Goal: Task Accomplishment & Management: Complete application form

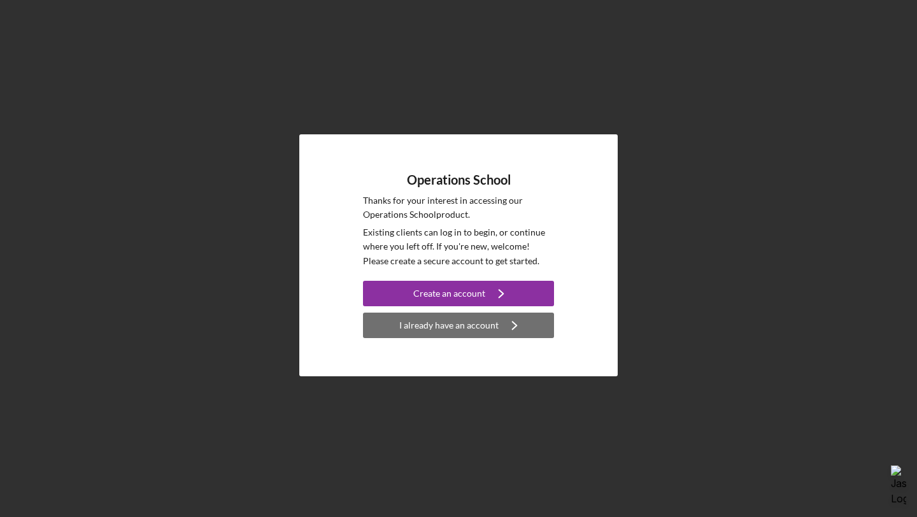
click at [437, 326] on div "I already have an account" at bounding box center [448, 325] width 99 height 25
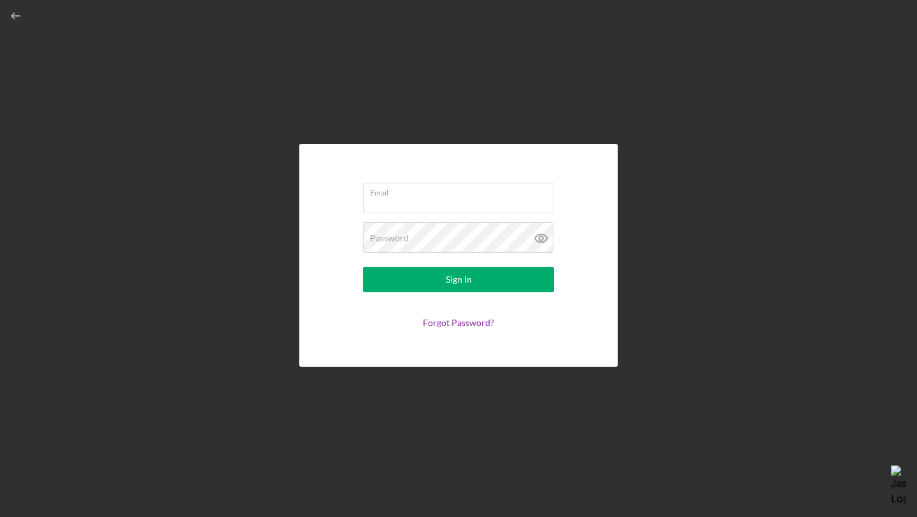
type input "[EMAIL_ADDRESS][DOMAIN_NAME]"
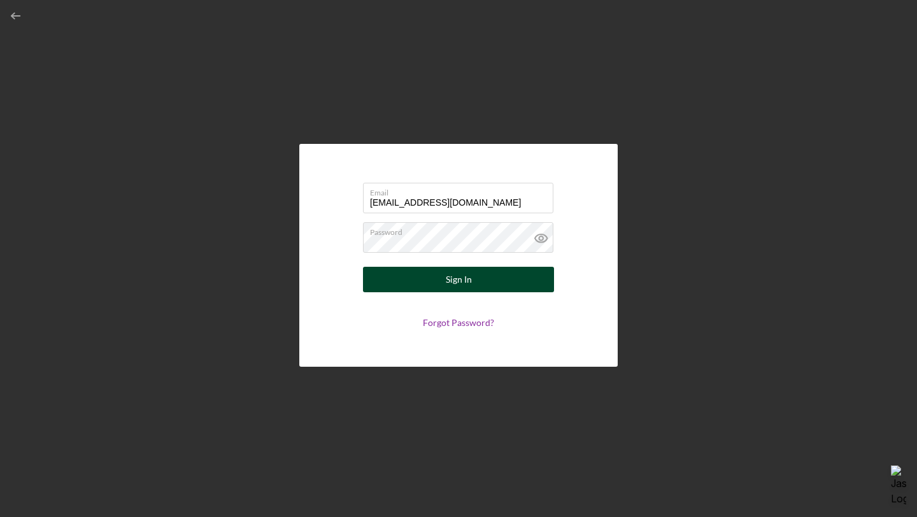
click at [437, 277] on button "Sign In" at bounding box center [458, 279] width 191 height 25
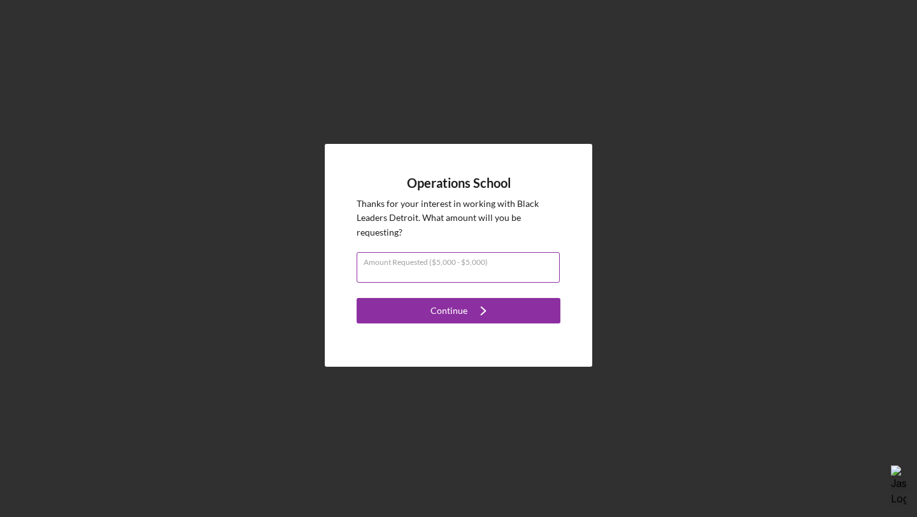
click at [437, 276] on input "Amount Requested ($5,000 - $5,000)" at bounding box center [458, 267] width 203 height 31
type input "$5,000"
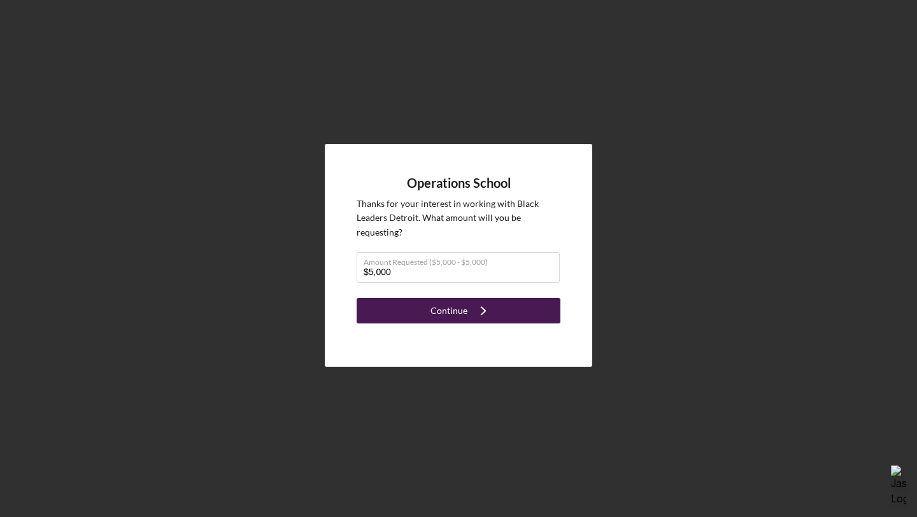
click at [449, 313] on div "Continue" at bounding box center [448, 310] width 37 height 25
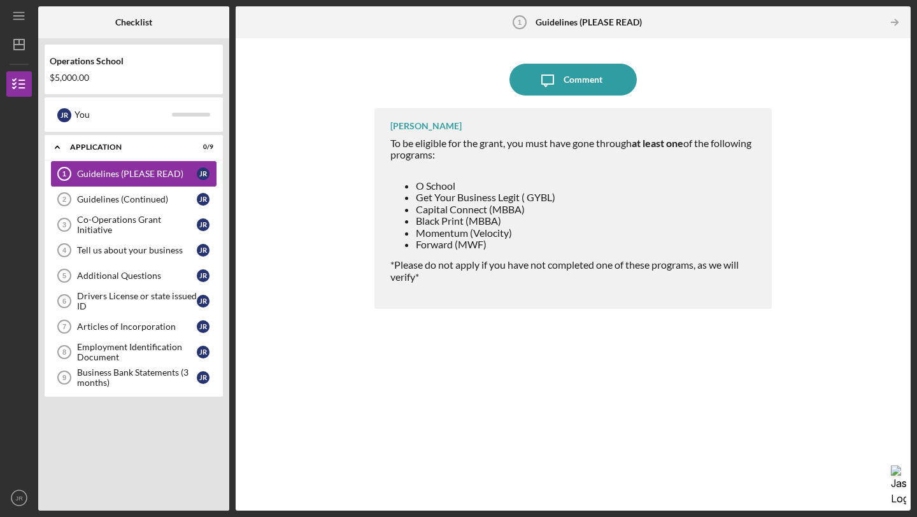
click at [187, 173] on div "Guidelines (PLEASE READ)" at bounding box center [137, 174] width 120 height 10
click at [887, 26] on icon "Icon/Table Pagination Arrow" at bounding box center [894, 22] width 29 height 29
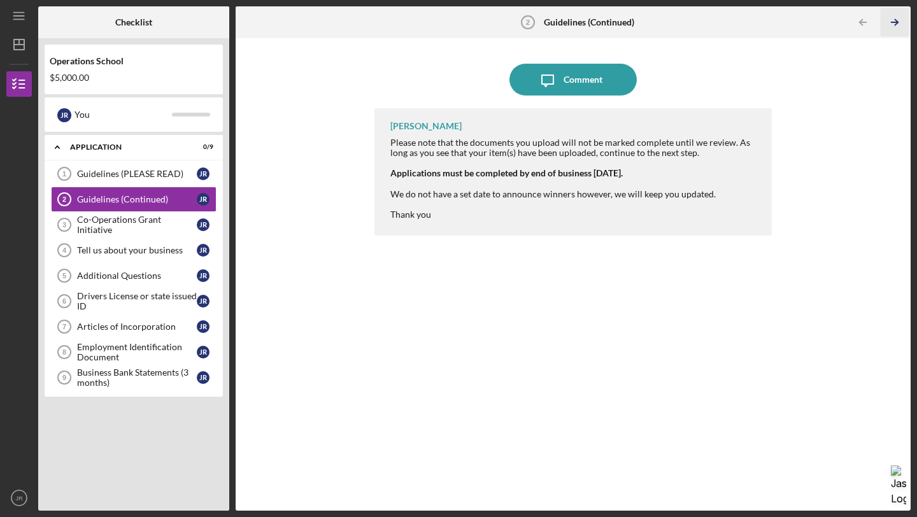
click at [894, 21] on icon "Icon/Table Pagination Arrow" at bounding box center [894, 22] width 29 height 29
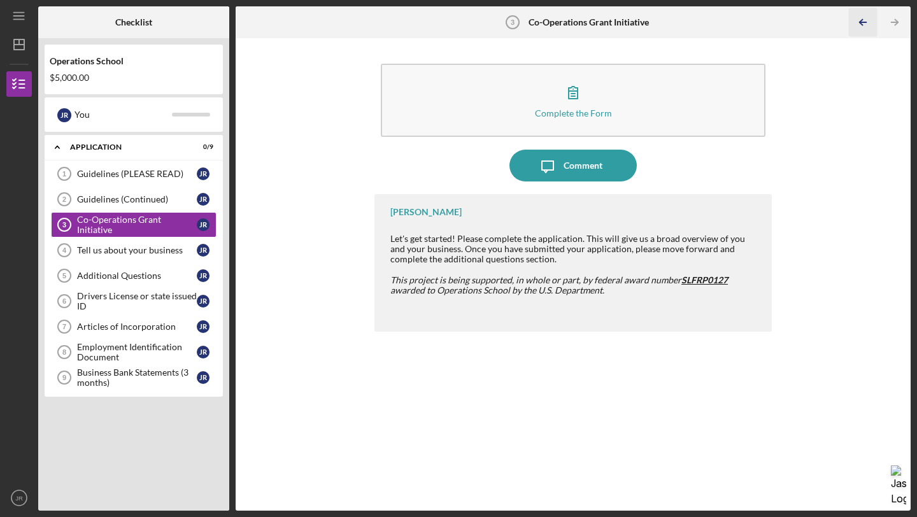
click at [861, 23] on icon "Icon/Table Pagination Arrow" at bounding box center [862, 22] width 29 height 29
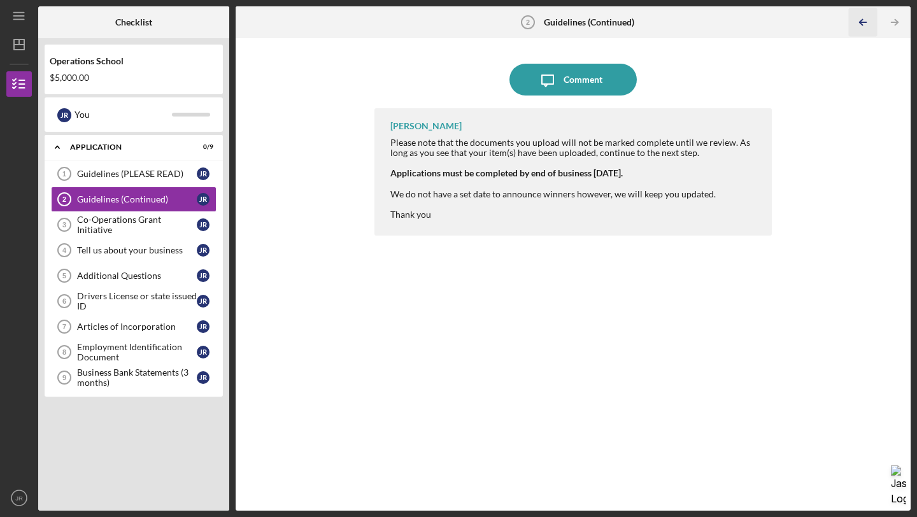
click at [861, 23] on icon "Icon/Table Pagination Arrow" at bounding box center [862, 22] width 29 height 29
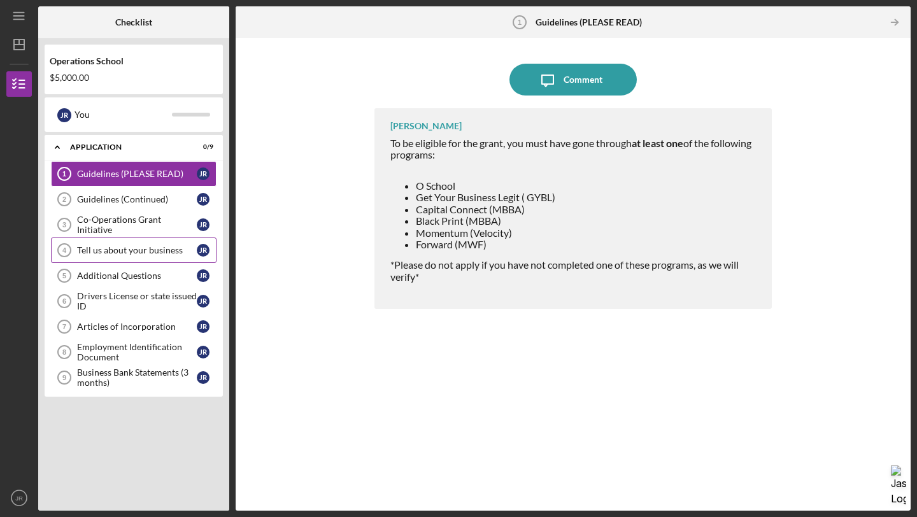
click at [183, 255] on link "Tell us about your business 4 Tell us about your business J R" at bounding box center [134, 249] width 166 height 25
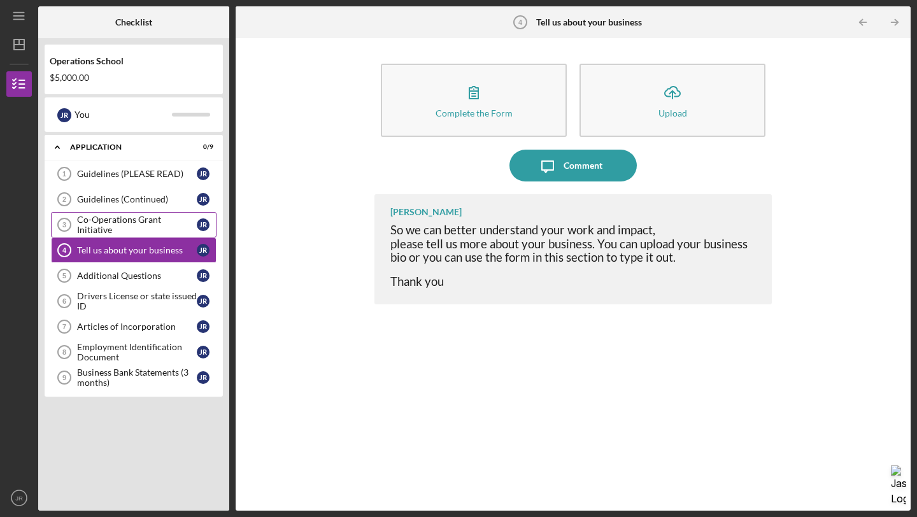
click at [183, 229] on div "Co-Operations Grant Initiative" at bounding box center [137, 225] width 120 height 20
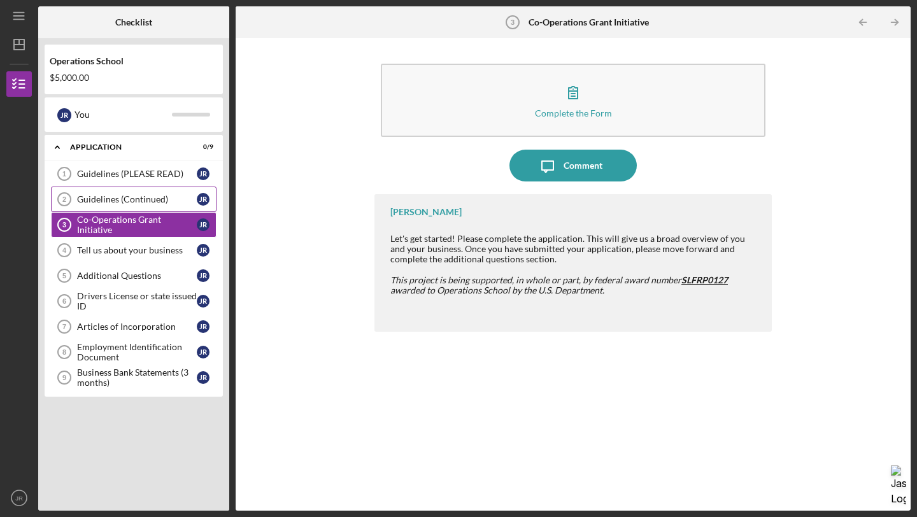
click at [186, 202] on div "Guidelines (Continued)" at bounding box center [137, 199] width 120 height 10
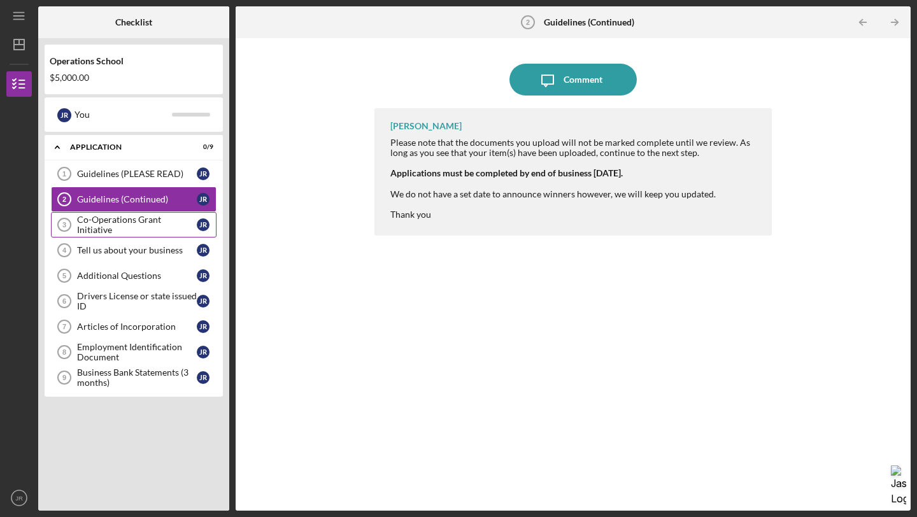
click at [179, 220] on div "Co-Operations Grant Initiative" at bounding box center [137, 225] width 120 height 20
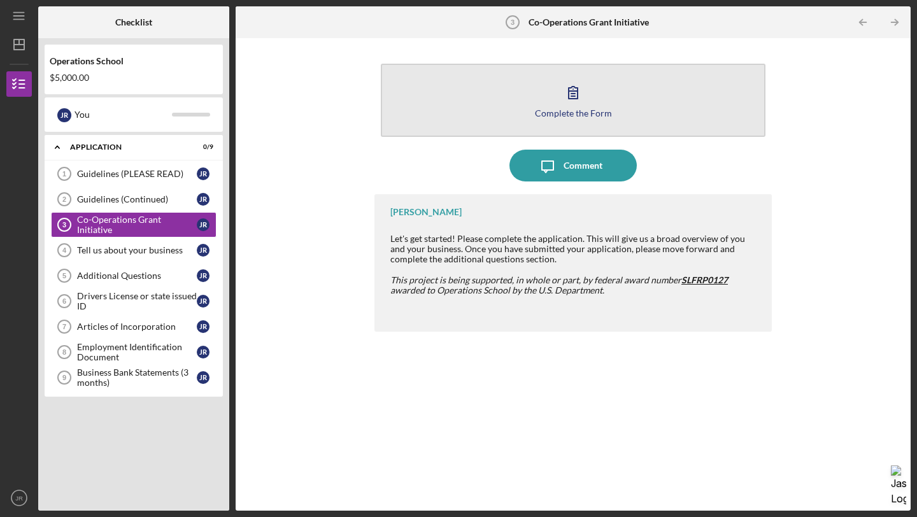
click at [548, 111] on div "Complete the Form" at bounding box center [573, 113] width 77 height 10
click at [531, 111] on button "Complete the Form Form" at bounding box center [573, 100] width 385 height 73
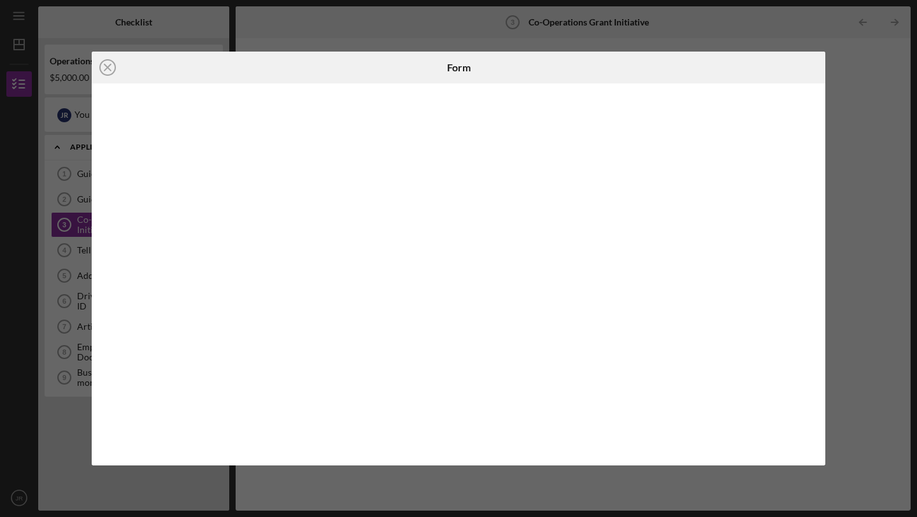
click at [859, 241] on div "Icon/Close Form" at bounding box center [458, 258] width 917 height 517
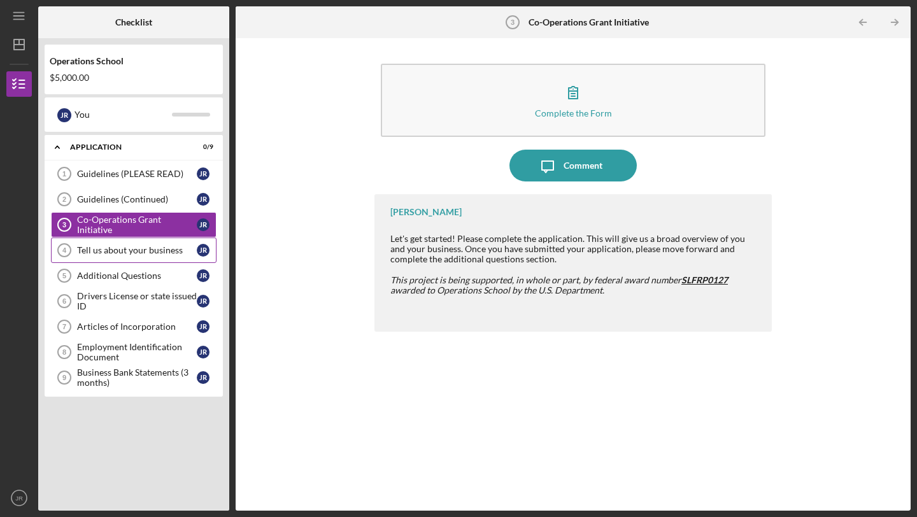
click at [180, 253] on div "Tell us about your business" at bounding box center [137, 250] width 120 height 10
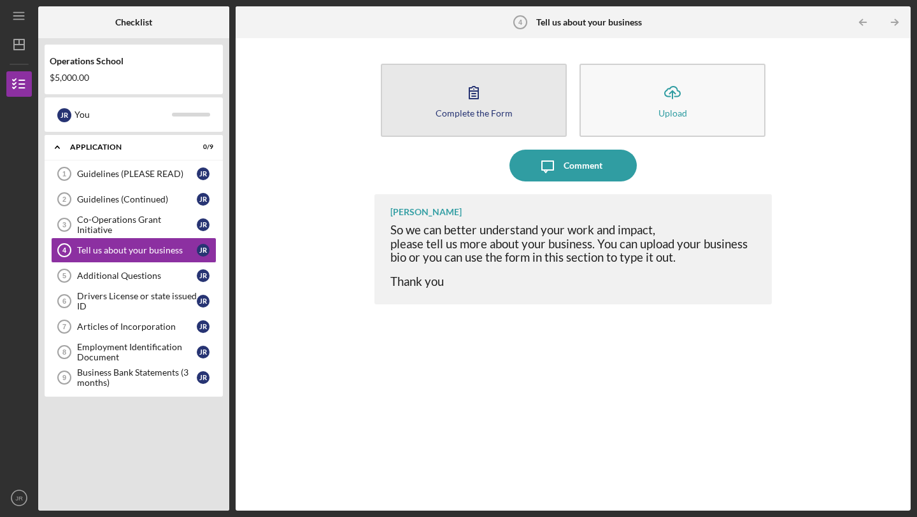
click at [493, 121] on button "Complete the Form Form" at bounding box center [474, 100] width 186 height 73
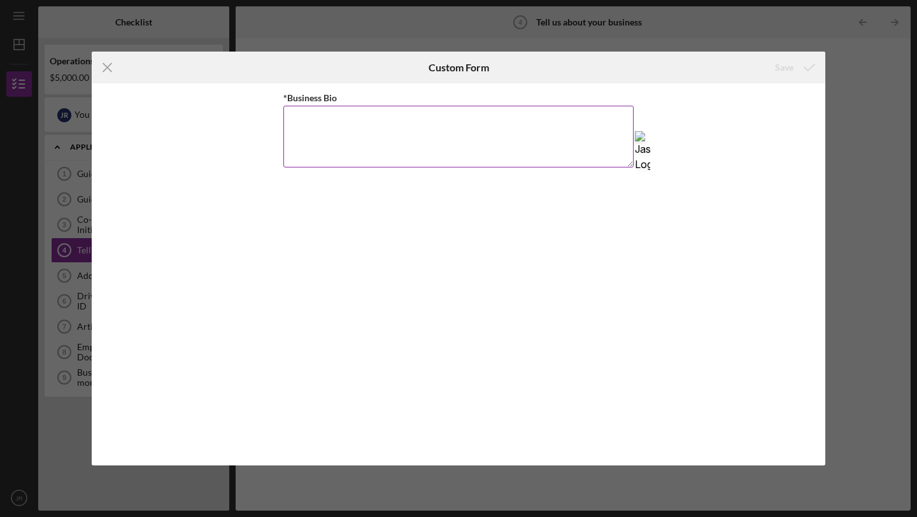
click at [406, 130] on textarea "*Business Bio" at bounding box center [458, 136] width 350 height 61
paste textarea "In 2007 on the heels of the death of both parents due to cancer Jamel's life wo…"
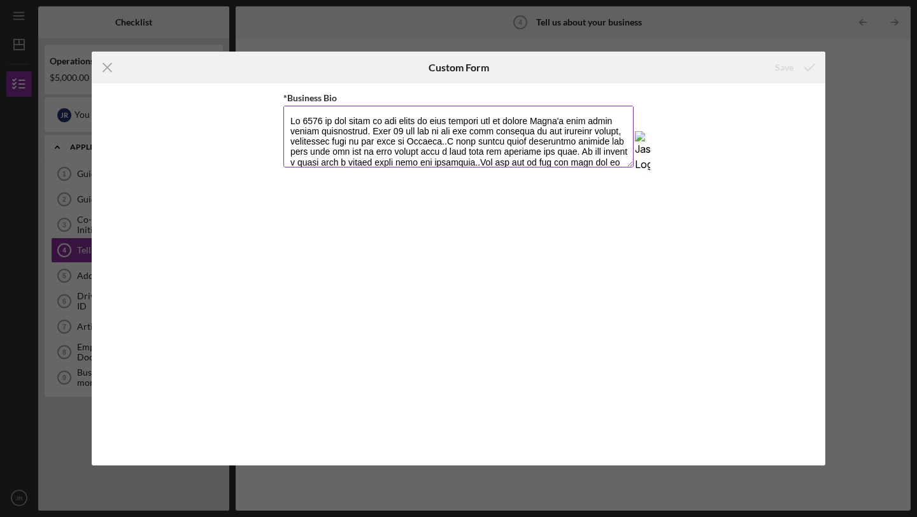
scroll to position [175, 0]
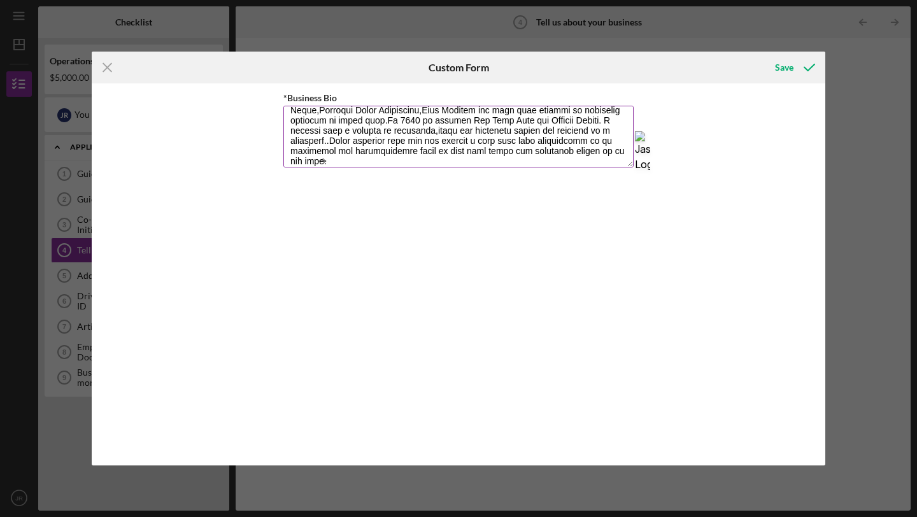
click at [390, 130] on textarea "*Business Bio" at bounding box center [458, 136] width 350 height 61
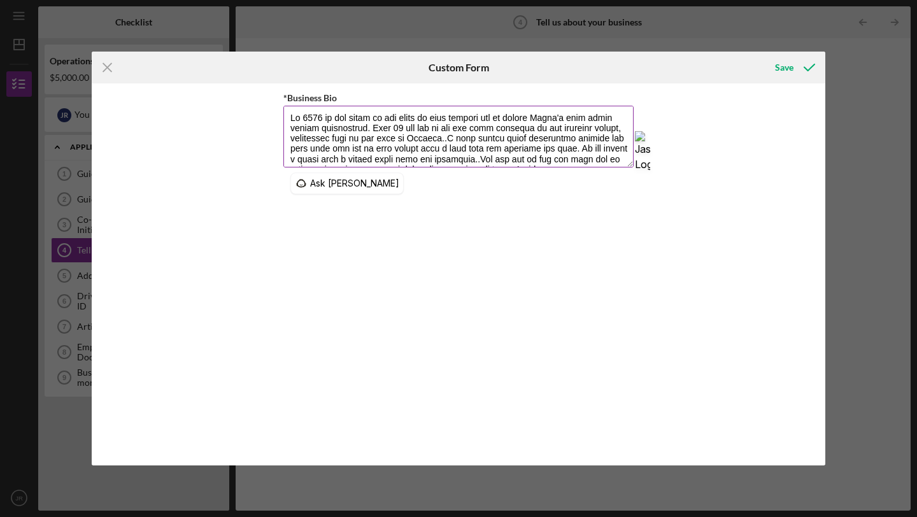
scroll to position [0, 0]
type textarea "In 2007 on the heels of the death of both parents due to cancer Jamel's life wo…"
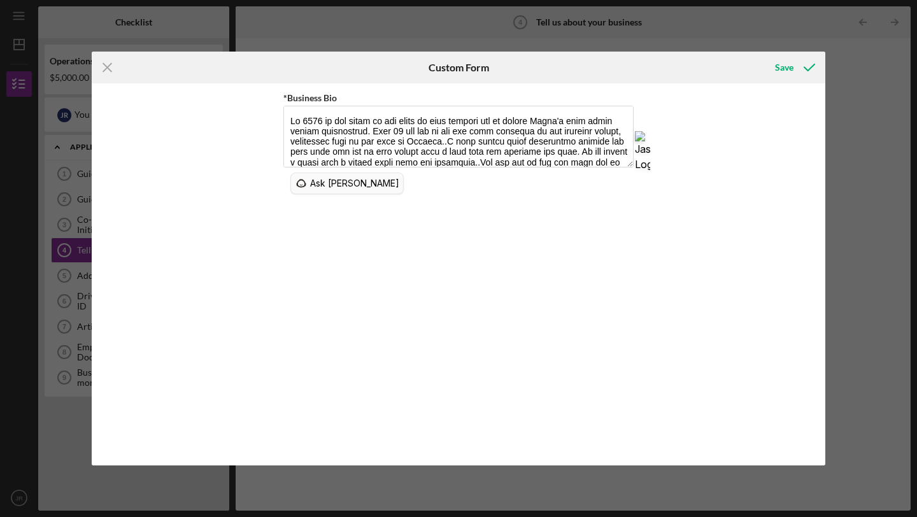
click at [328, 181] on span "Ask [PERSON_NAME]" at bounding box center [354, 183] width 89 height 15
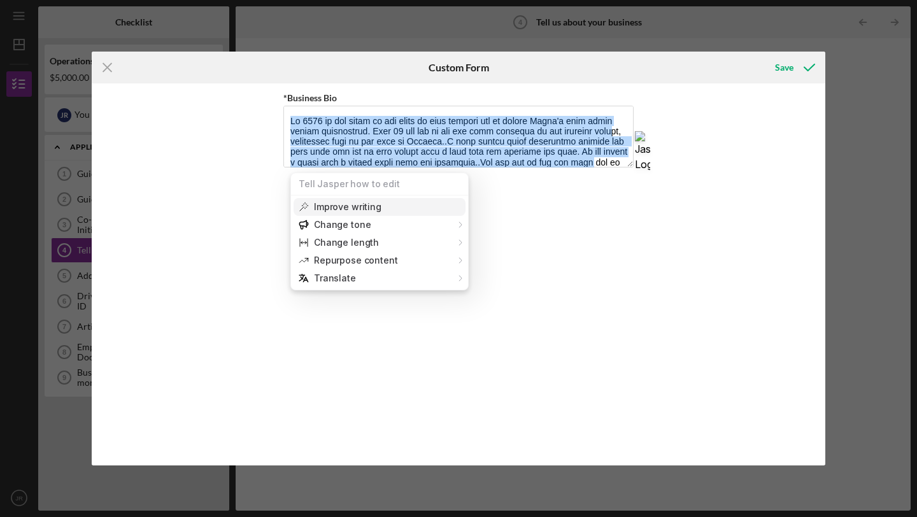
click at [348, 208] on span "Improve writing" at bounding box center [347, 207] width 67 height 13
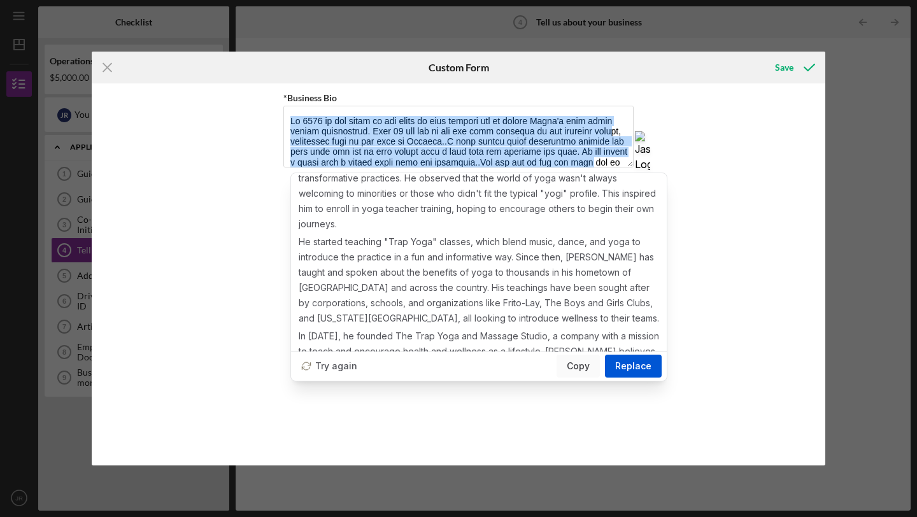
scroll to position [186, 0]
click at [633, 358] on span "Replace" at bounding box center [633, 365] width 36 height 15
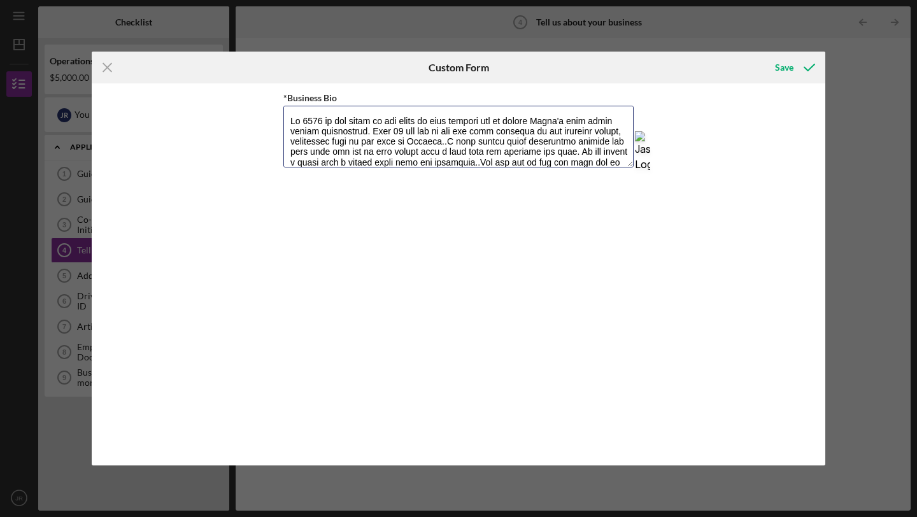
scroll to position [225, 0]
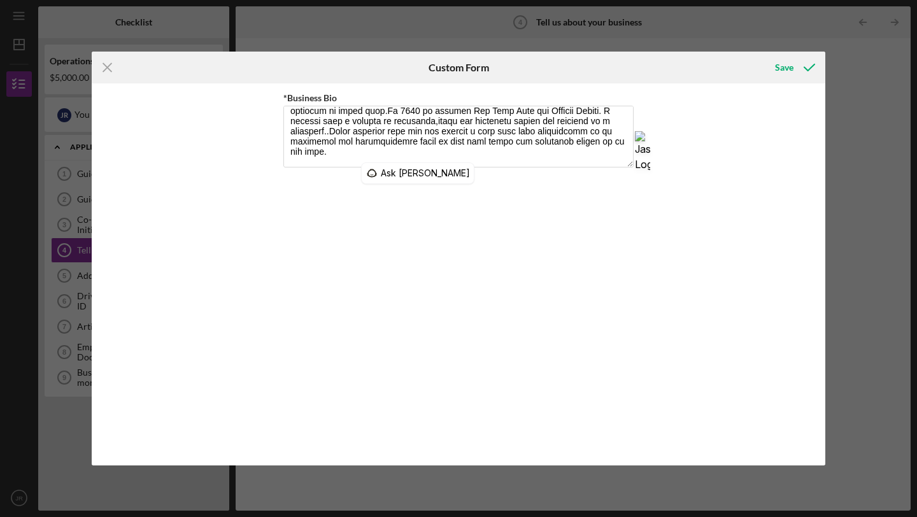
click at [633, 358] on div "*Business Bio" at bounding box center [458, 274] width 733 height 382
click at [797, 62] on icon "submit" at bounding box center [809, 68] width 32 height 32
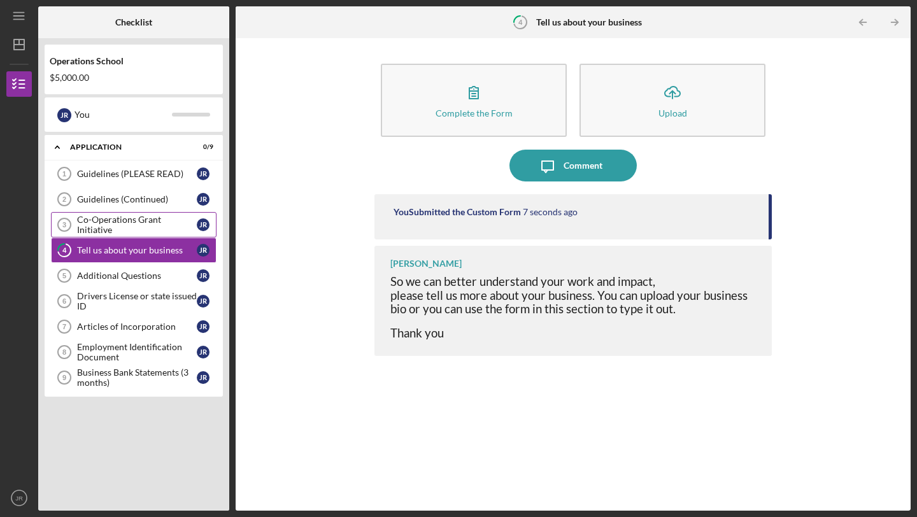
click at [171, 221] on div "Co-Operations Grant Initiative" at bounding box center [137, 225] width 120 height 20
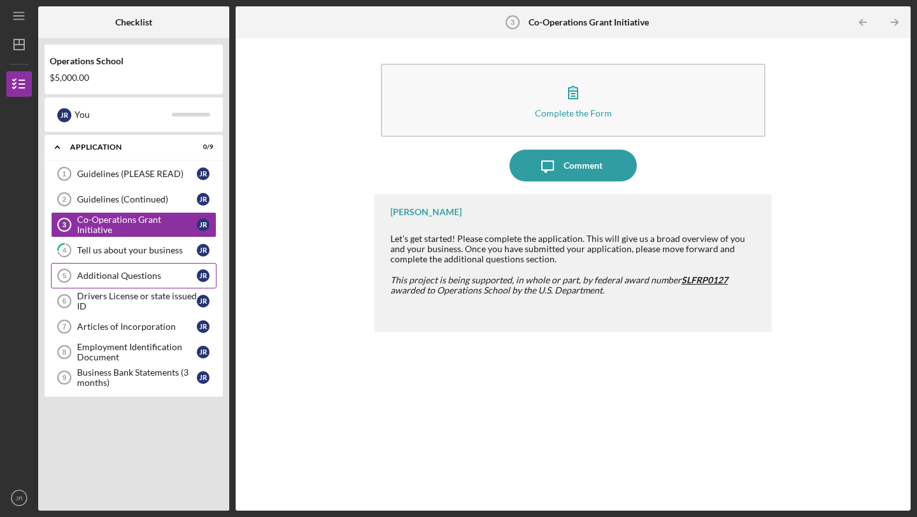
click at [125, 272] on div "Additional Questions" at bounding box center [137, 276] width 120 height 10
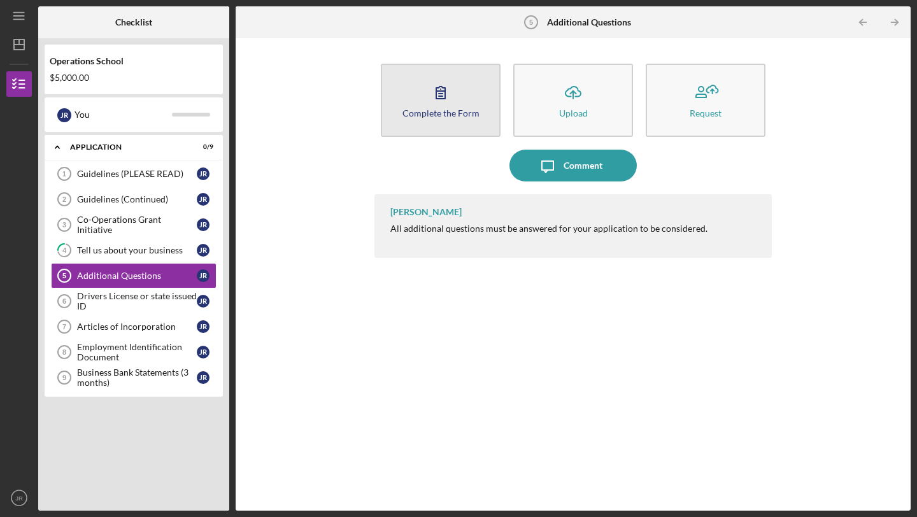
click at [441, 117] on div "Complete the Form" at bounding box center [440, 113] width 77 height 10
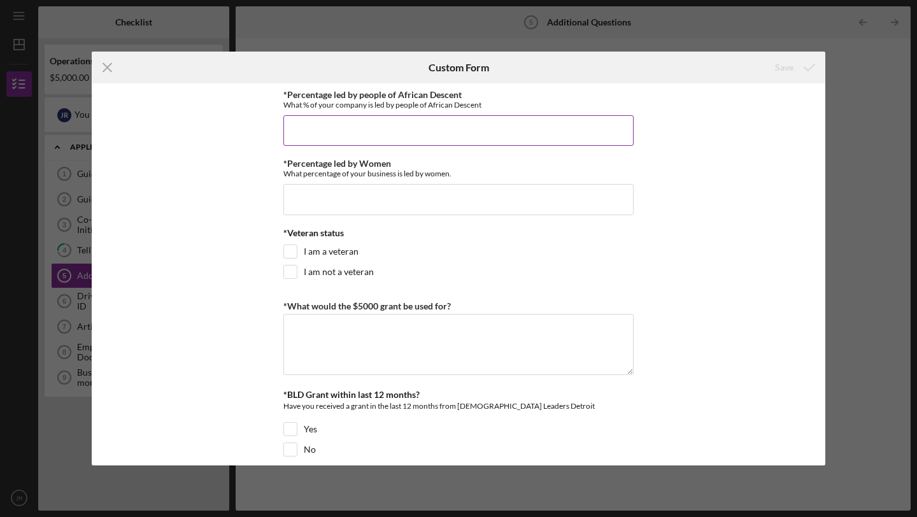
click at [371, 139] on input "*Percentage led by people of African Descent" at bounding box center [458, 130] width 350 height 31
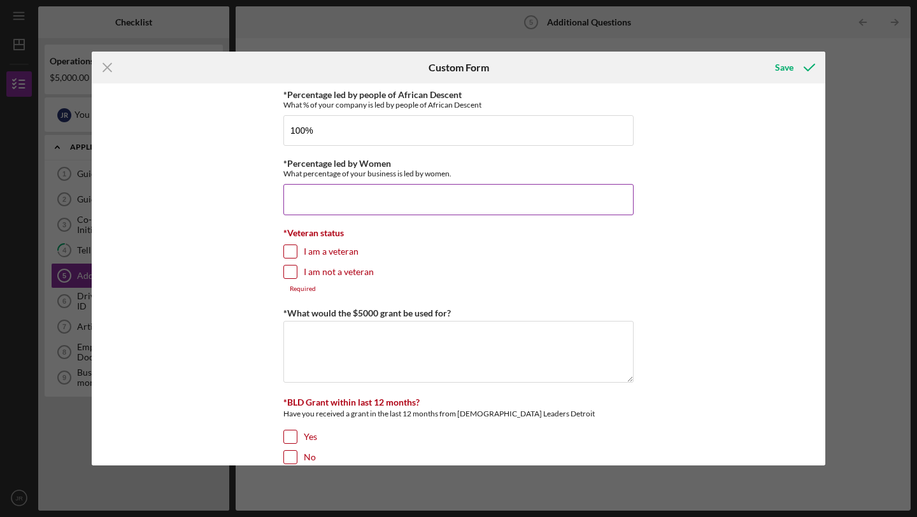
type input "100.00000%"
click at [366, 197] on input "*Percentage led by Women" at bounding box center [458, 199] width 350 height 31
type input "0%"
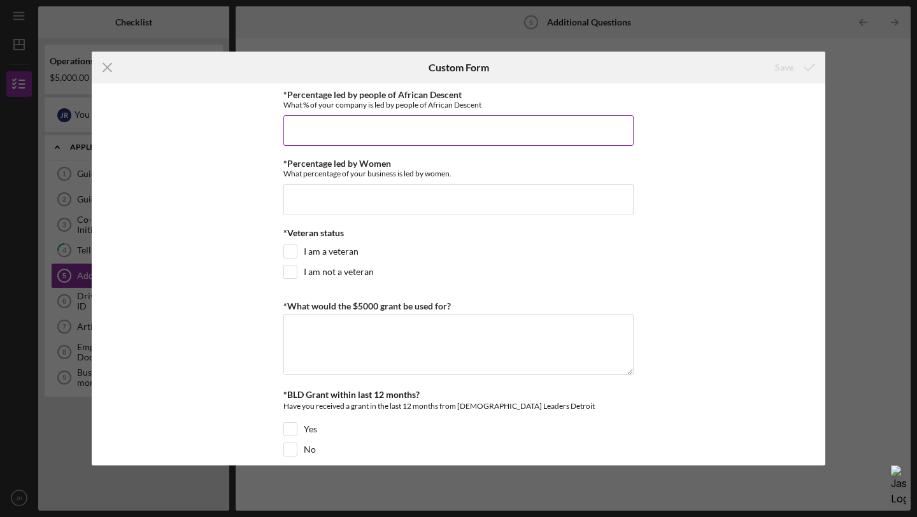
click at [393, 132] on input "*Percentage led by people of African Descent" at bounding box center [458, 130] width 350 height 31
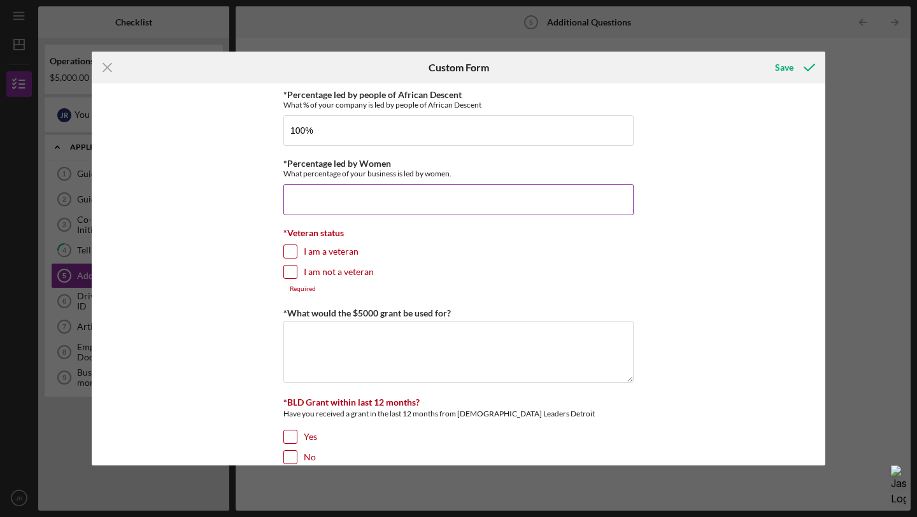
type input "100.00000%"
click at [360, 196] on input "*Percentage led by Women" at bounding box center [458, 199] width 350 height 31
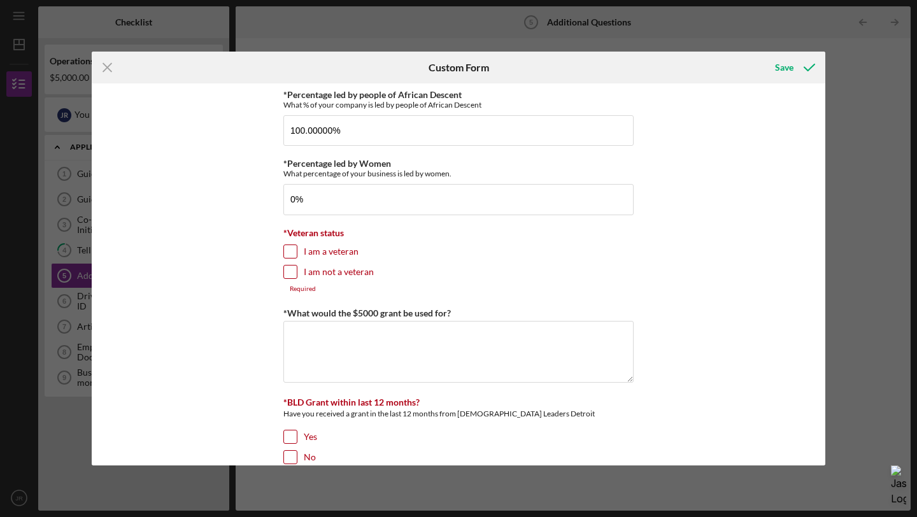
type input "0.00000%"
click at [286, 269] on input "I am not a veteran" at bounding box center [290, 271] width 13 height 13
checkbox input "true"
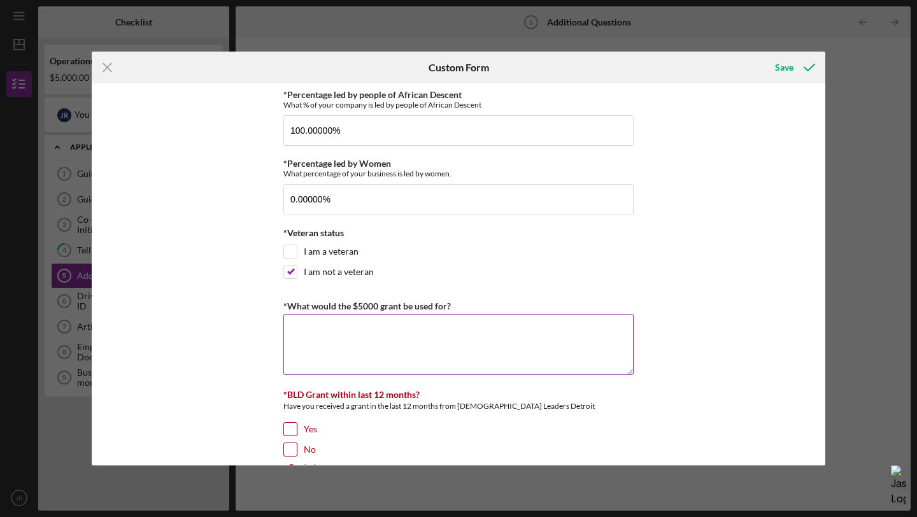
click at [329, 337] on textarea "*What would the $5000 grant be used for?" at bounding box center [458, 344] width 350 height 61
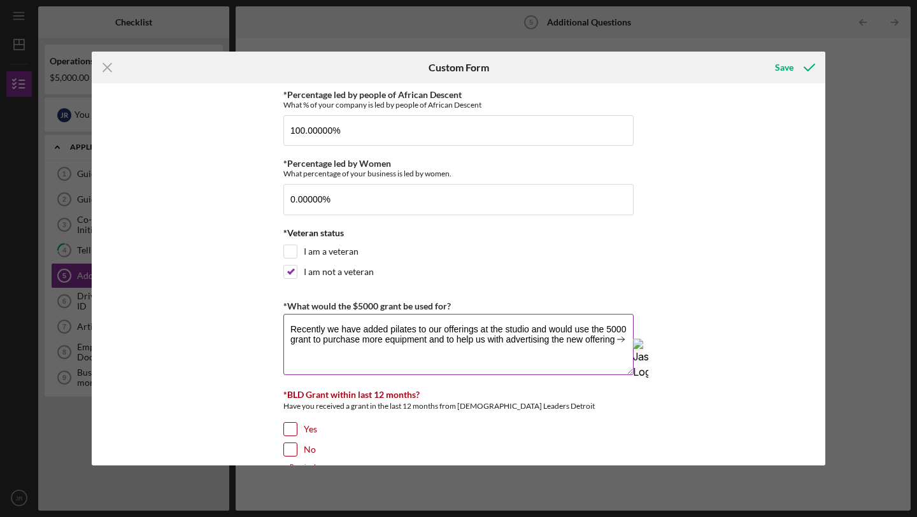
click at [348, 336] on textarea "Recently we have added pilates to our offerings at the studio and would use the…" at bounding box center [458, 344] width 350 height 61
type textarea "Recently we have added pilates to our offerings at the studio and would use the…"
click at [404, 356] on span "Ask [PERSON_NAME]" at bounding box center [606, 360] width 89 height 15
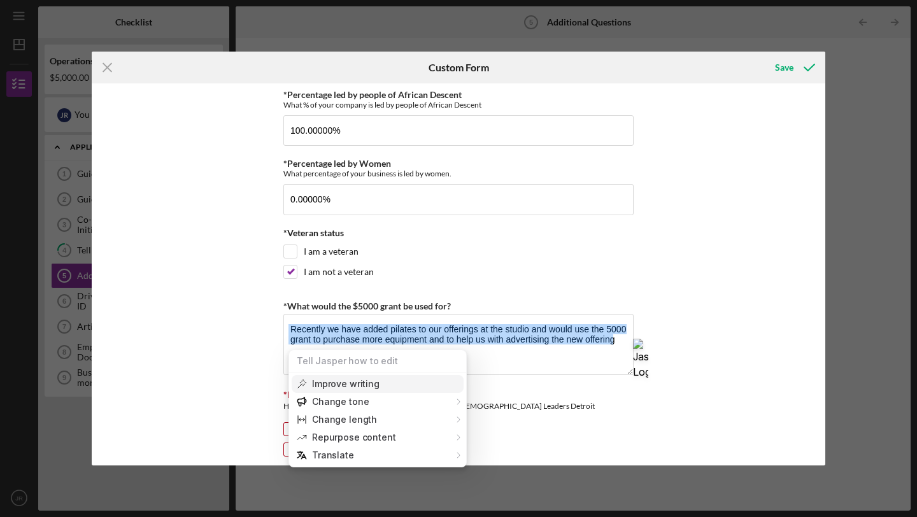
click at [365, 382] on span "Improve writing" at bounding box center [345, 384] width 67 height 13
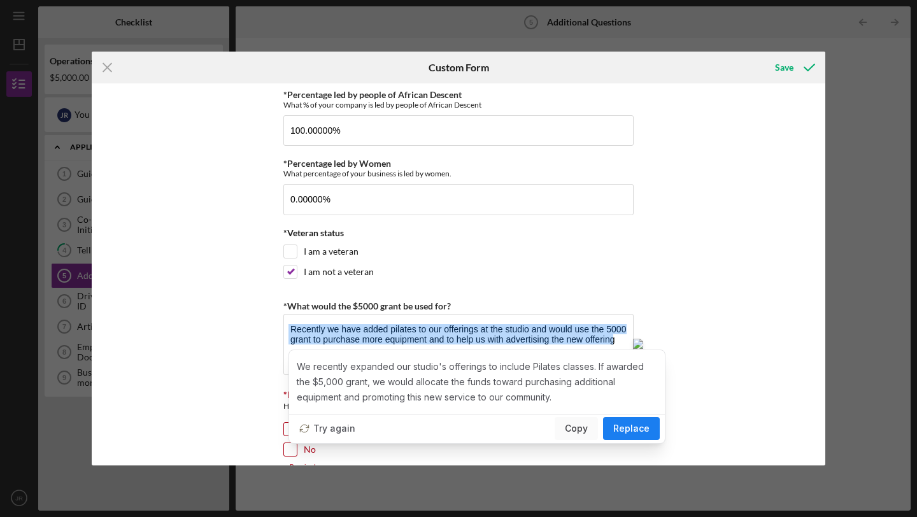
click at [404, 425] on span "Replace" at bounding box center [631, 428] width 36 height 15
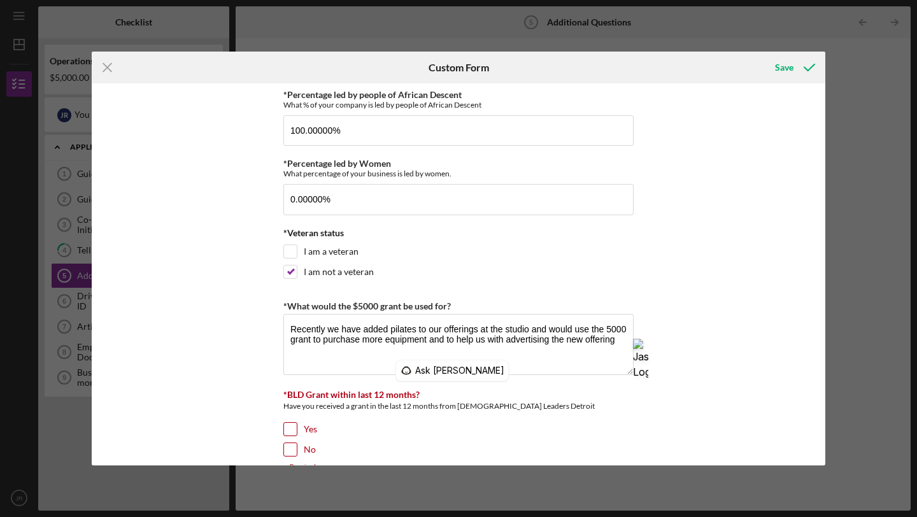
click at [404, 399] on div "*BLD Grant within last 12 months?" at bounding box center [458, 395] width 350 height 10
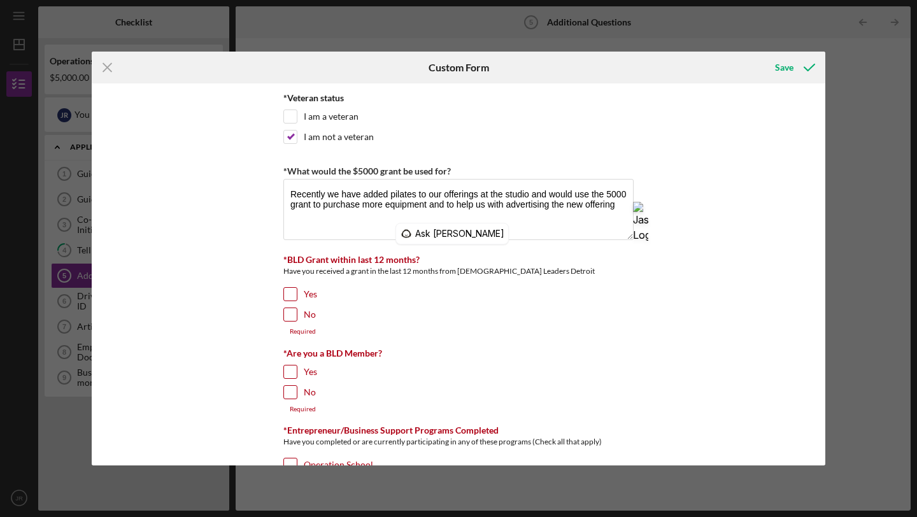
scroll to position [137, 0]
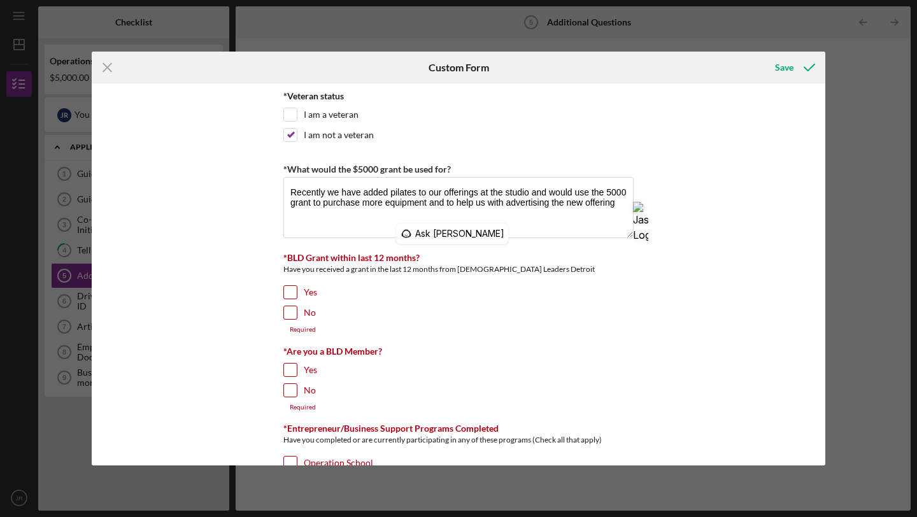
click at [288, 315] on input "No" at bounding box center [290, 312] width 13 height 13
checkbox input "true"
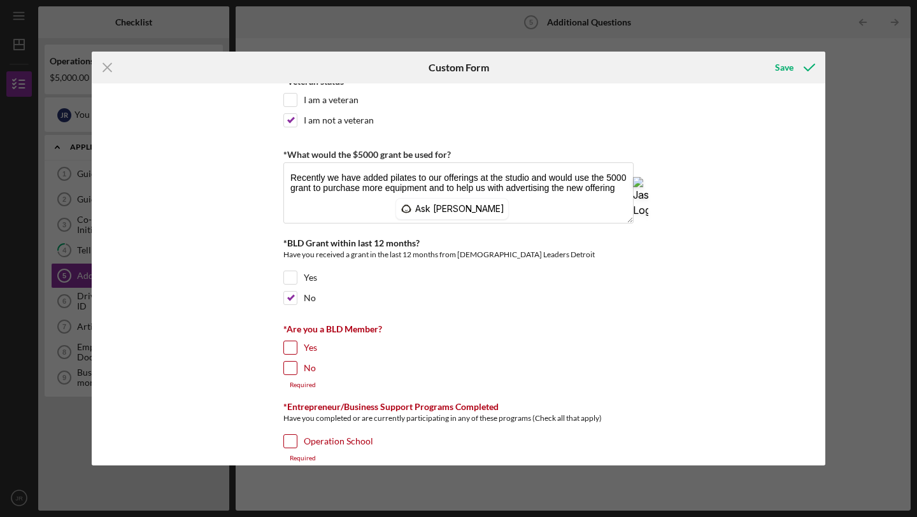
scroll to position [162, 0]
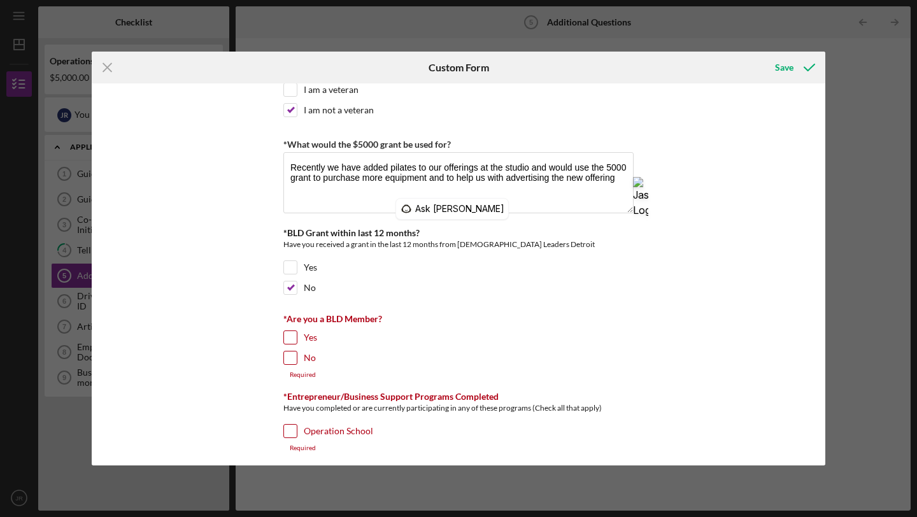
click at [287, 332] on input "Yes" at bounding box center [290, 337] width 13 height 13
checkbox input "true"
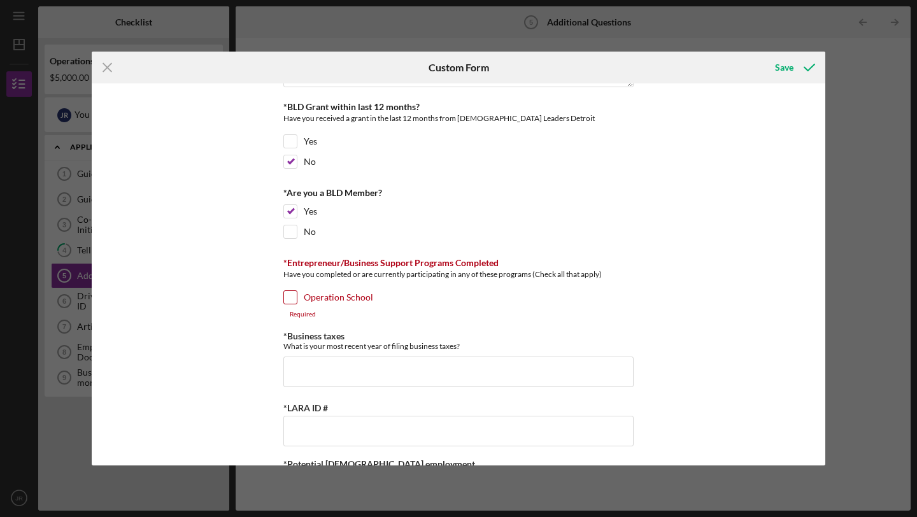
scroll to position [300, 0]
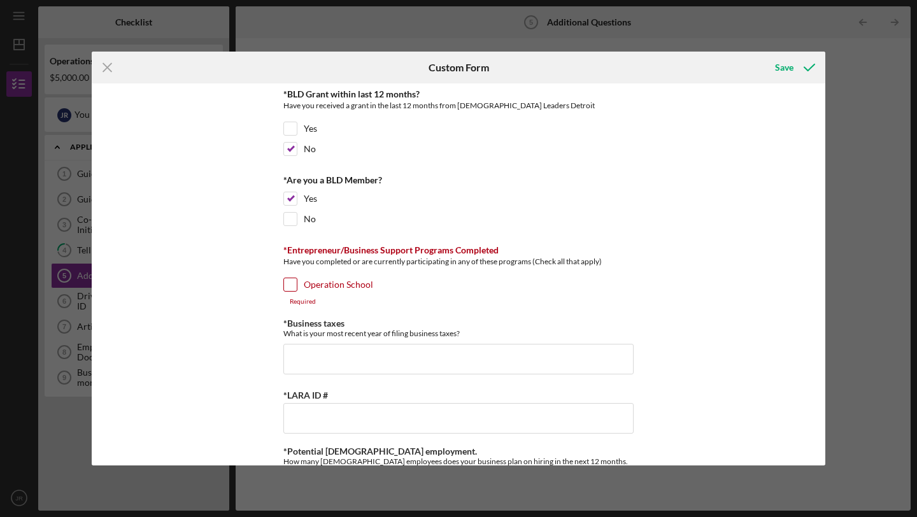
click at [287, 285] on input "Operation School" at bounding box center [290, 284] width 13 height 13
checkbox input "true"
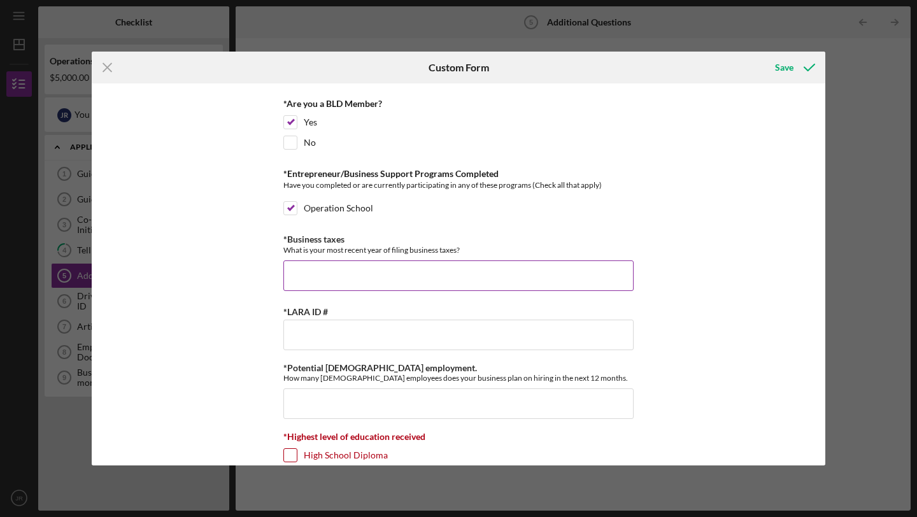
scroll to position [380, 0]
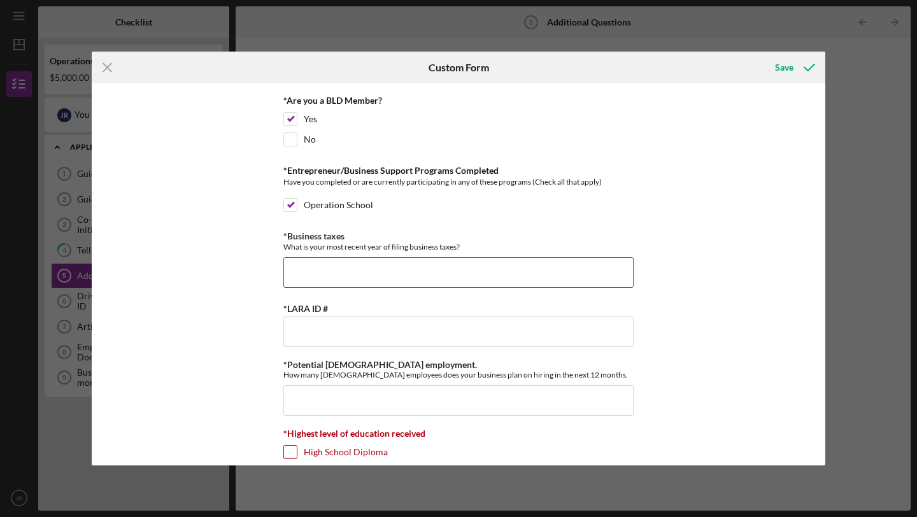
click at [318, 278] on input "*Business taxes" at bounding box center [458, 272] width 350 height 31
type input "2023"
click at [316, 320] on input "*LARA ID #" at bounding box center [458, 331] width 350 height 31
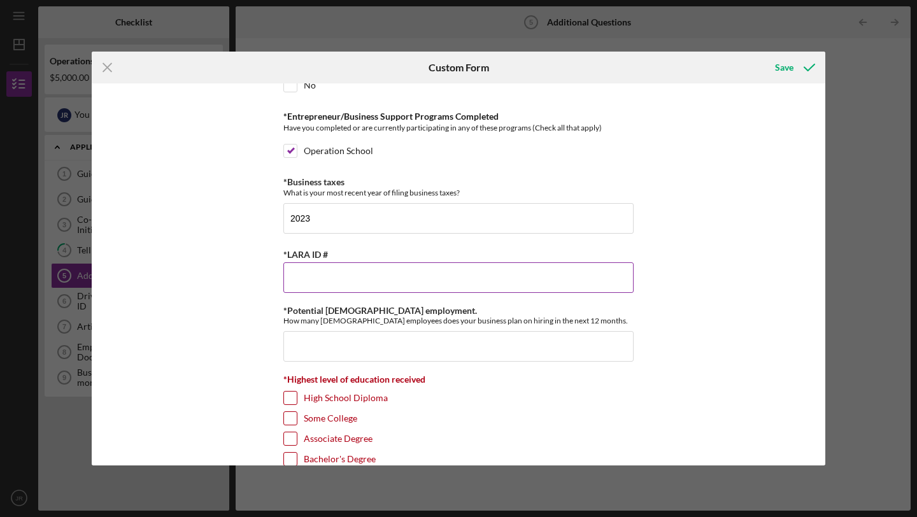
scroll to position [425, 0]
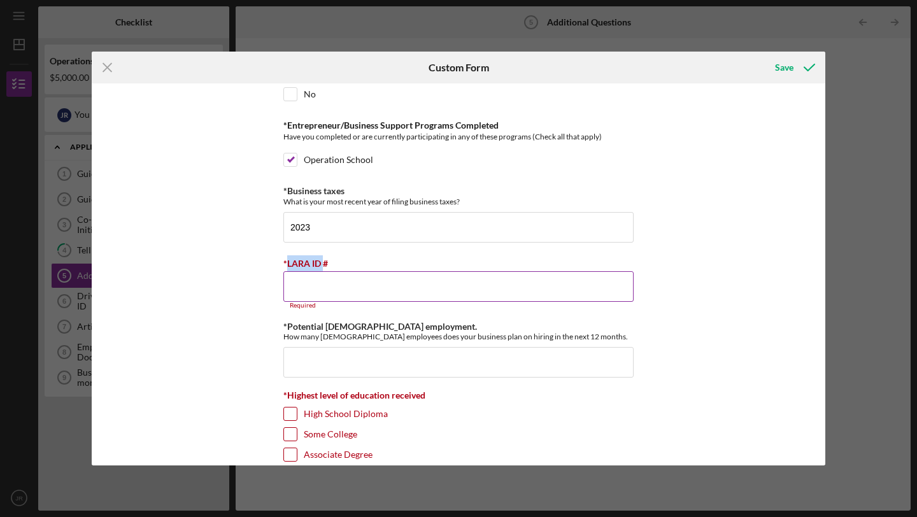
drag, startPoint x: 285, startPoint y: 262, endPoint x: 322, endPoint y: 262, distance: 36.9
click at [322, 262] on label "*LARA ID #" at bounding box center [305, 263] width 45 height 11
copy label "LARA ID"
click at [318, 292] on input "*LARA ID #" at bounding box center [458, 286] width 350 height 31
paste input "7501008132"
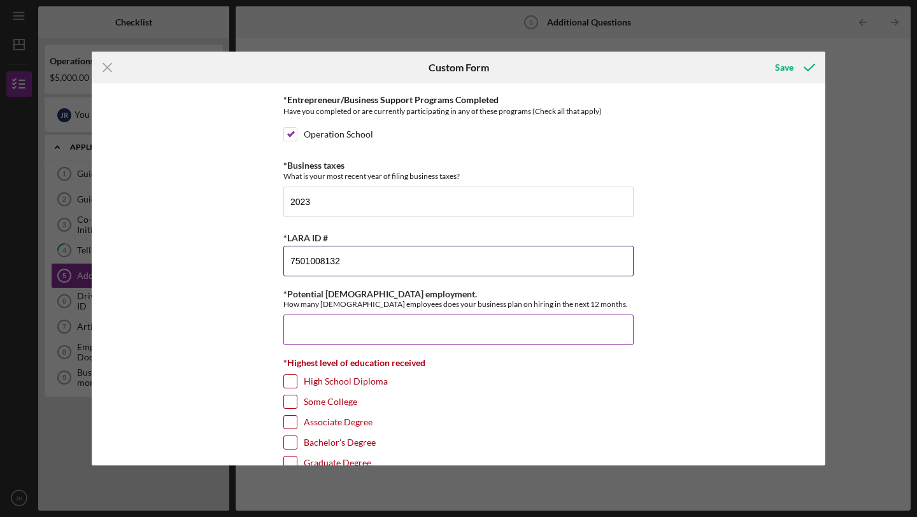
scroll to position [455, 0]
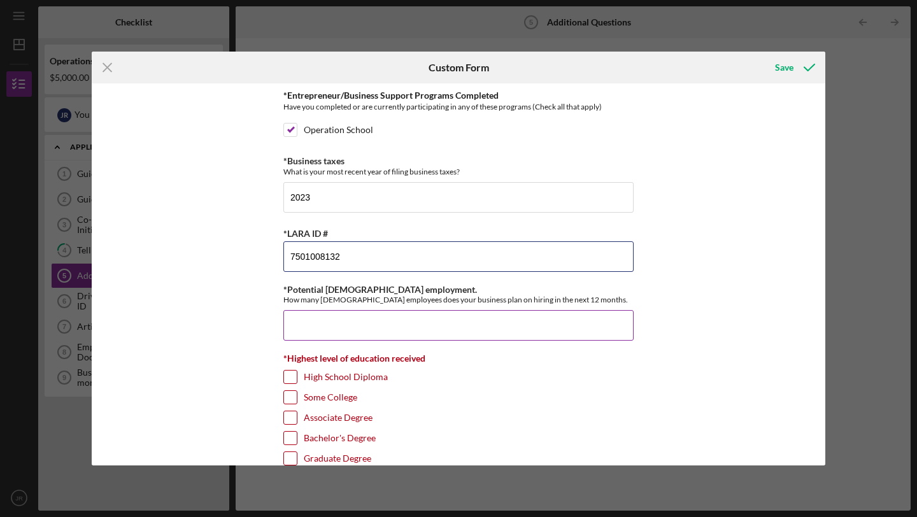
type input "7501008132"
click at [329, 332] on input "*Potential [DEMOGRAPHIC_DATA] employment." at bounding box center [458, 325] width 350 height 31
type input "2"
type input "1"
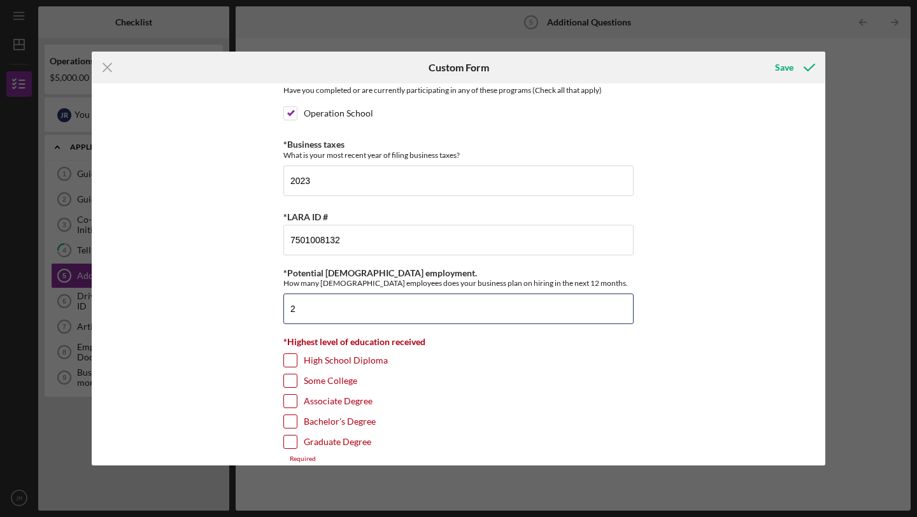
scroll to position [488, 0]
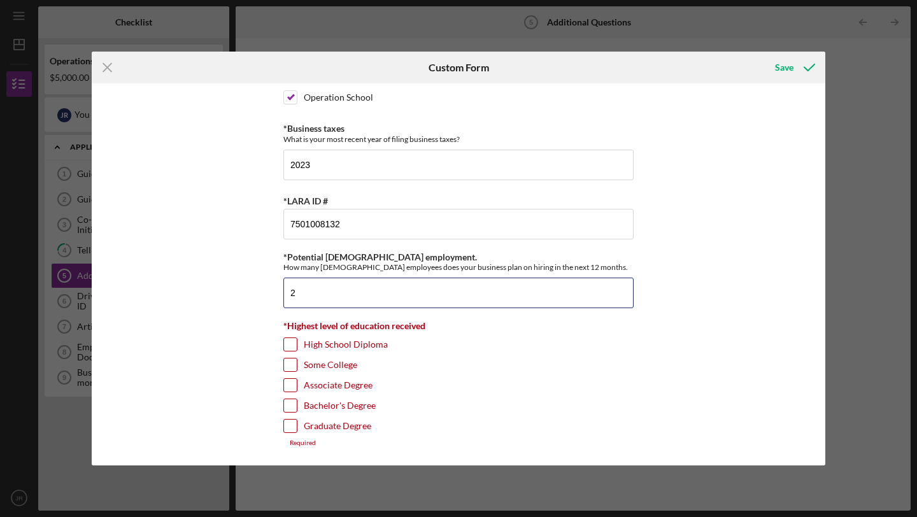
type input "2"
click at [286, 346] on input "High School Diploma" at bounding box center [290, 344] width 13 height 13
checkbox input "true"
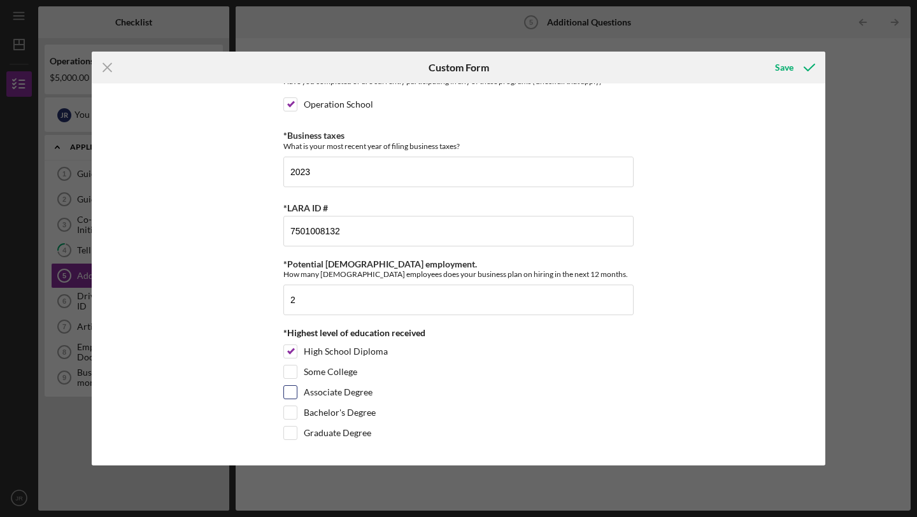
click at [292, 390] on input "Associate Degree" at bounding box center [290, 392] width 13 height 13
checkbox input "true"
click at [404, 65] on div "Save" at bounding box center [784, 67] width 18 height 25
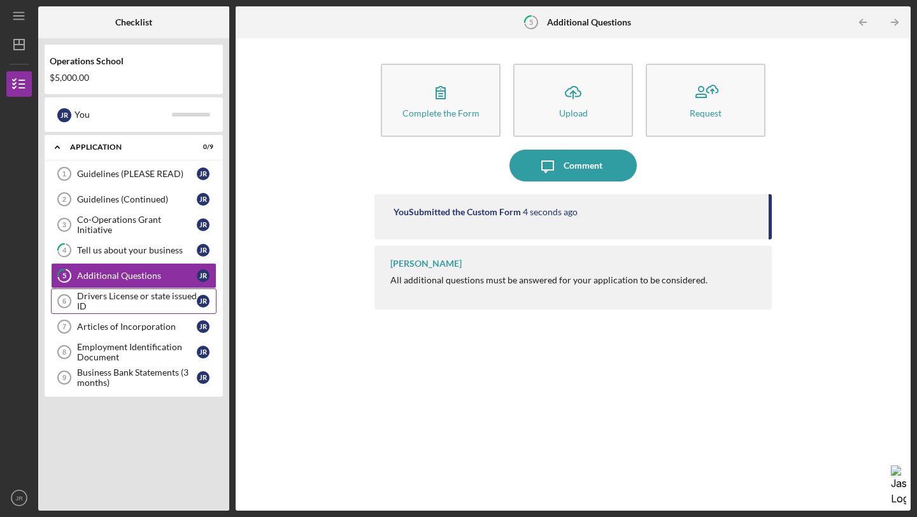
click at [136, 296] on div "Drivers License or state issued ID" at bounding box center [137, 301] width 120 height 20
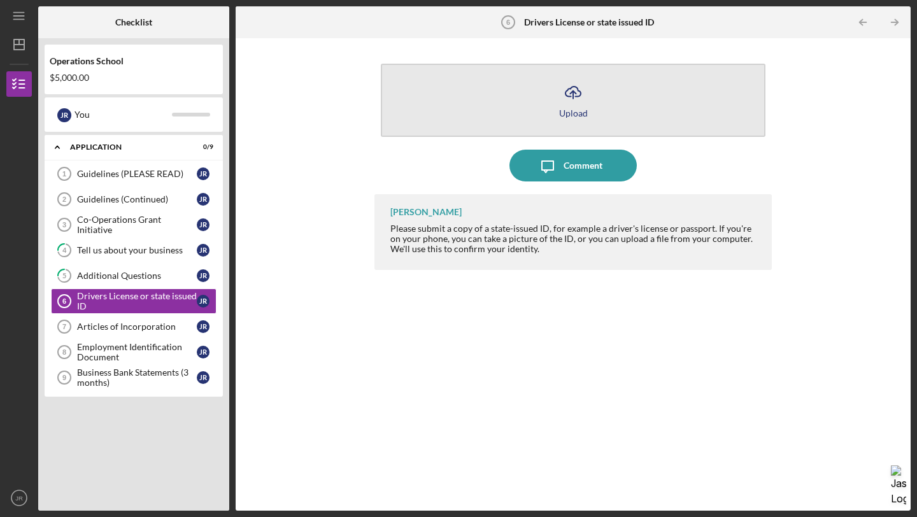
click at [404, 97] on icon "Icon/Upload" at bounding box center [573, 92] width 32 height 32
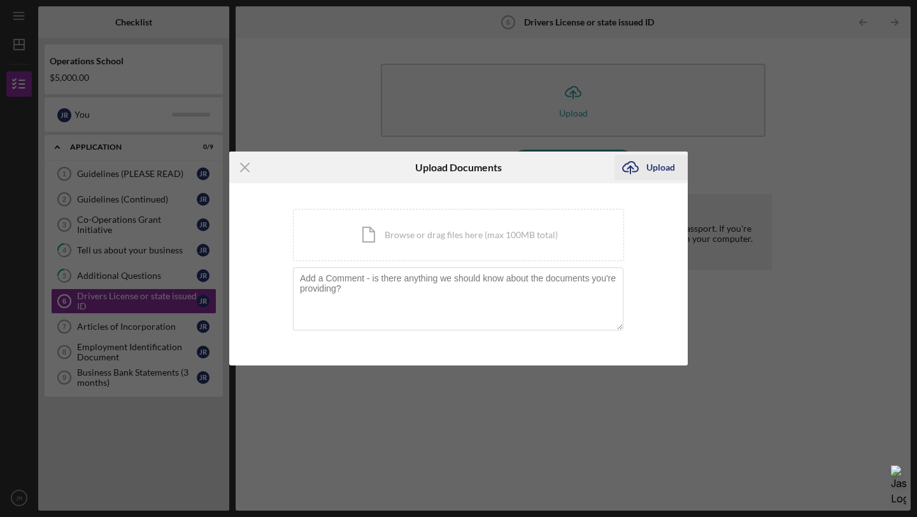
click at [404, 171] on icon "submit" at bounding box center [630, 167] width 15 height 10
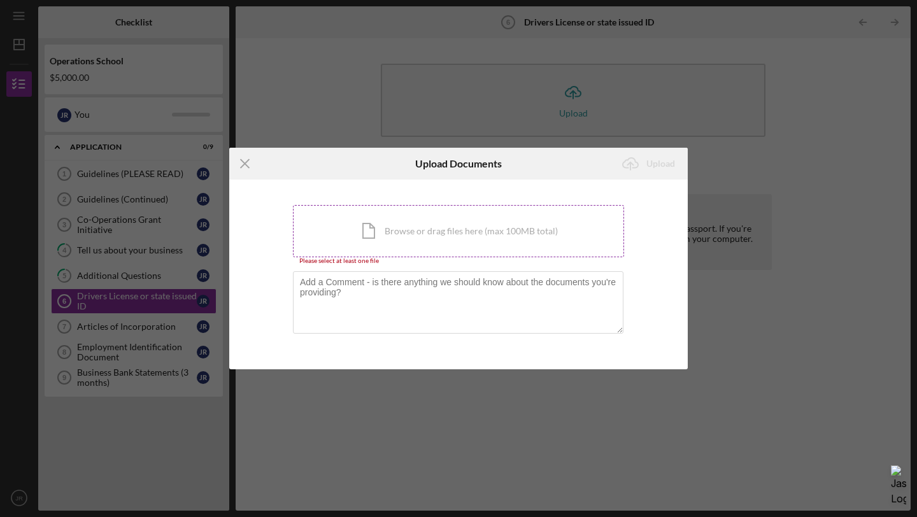
click at [404, 225] on div "Icon/Document Browse or drag files here (max 100MB total) Tap to choose files o…" at bounding box center [458, 231] width 331 height 52
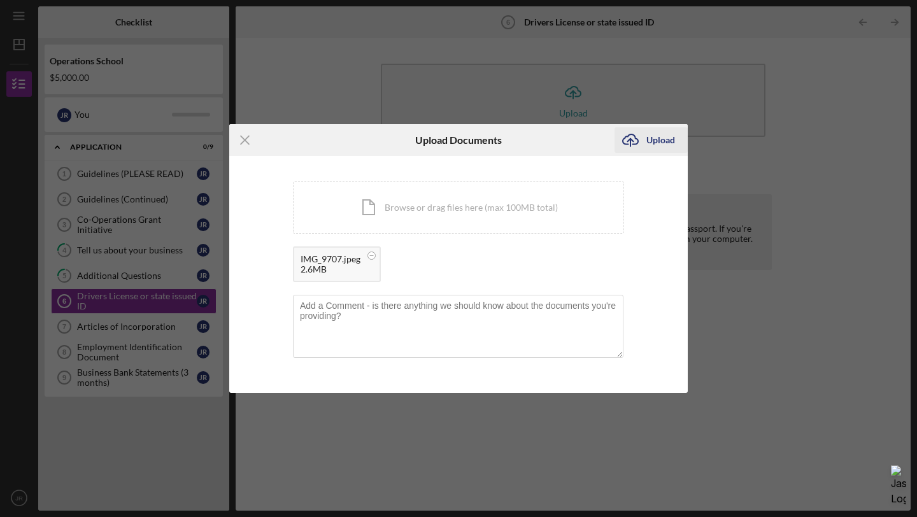
click at [404, 135] on div "Upload" at bounding box center [660, 139] width 29 height 25
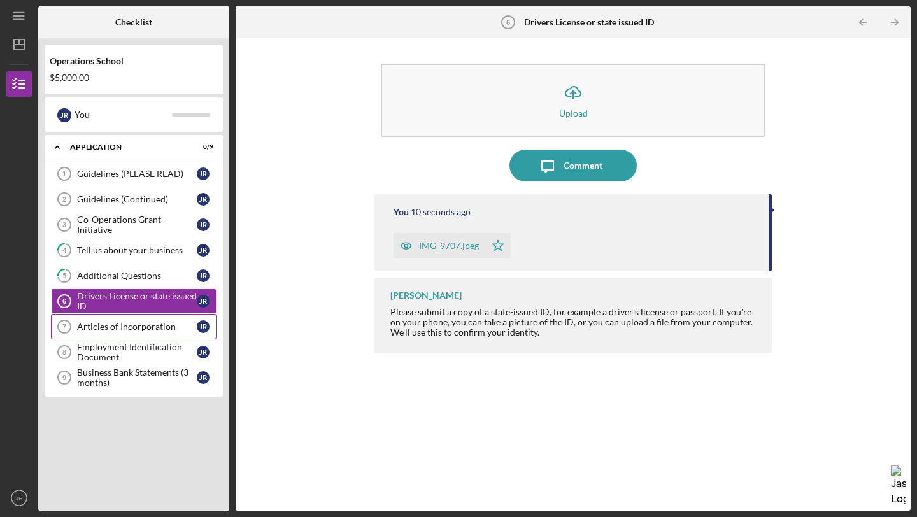
click at [131, 325] on div "Articles of Incorporation" at bounding box center [137, 327] width 120 height 10
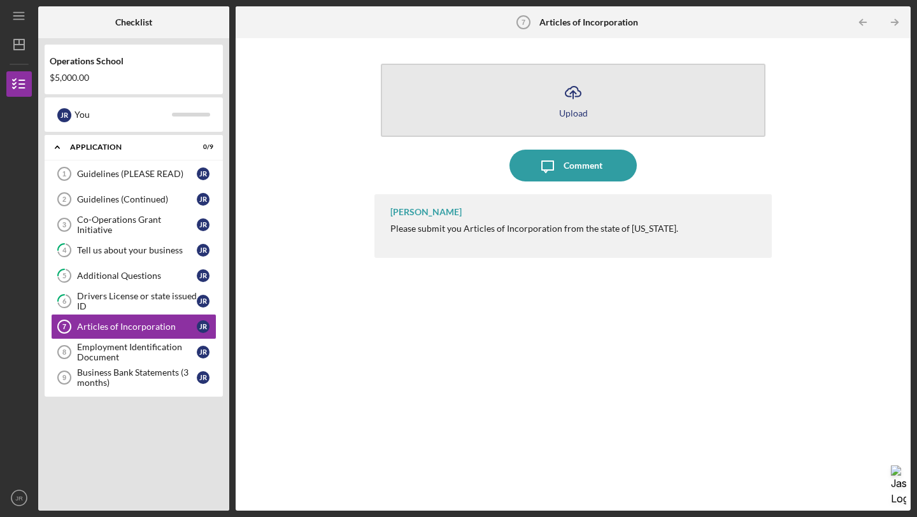
click at [404, 104] on button "Icon/Upload Upload" at bounding box center [573, 100] width 385 height 73
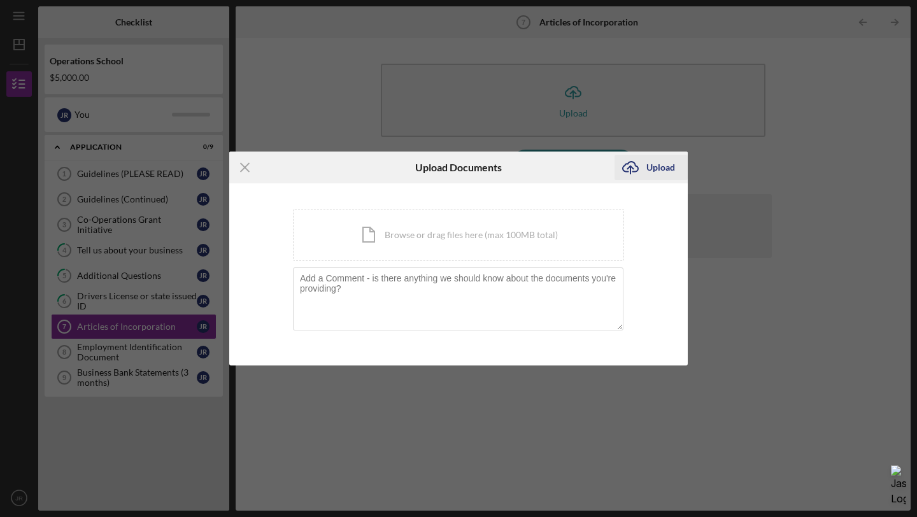
click at [404, 169] on div "Upload" at bounding box center [660, 167] width 29 height 25
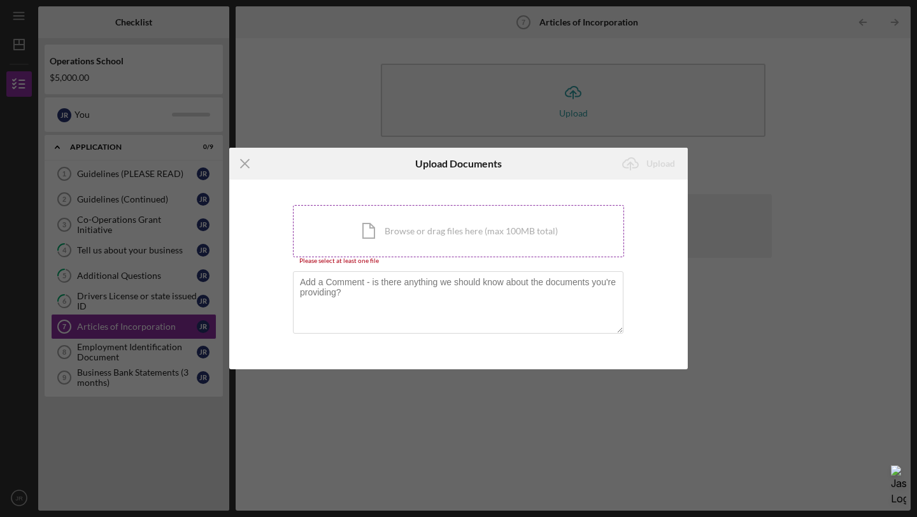
click at [404, 223] on div "Icon/Document Browse or drag files here (max 100MB total) Tap to choose files o…" at bounding box center [458, 231] width 331 height 52
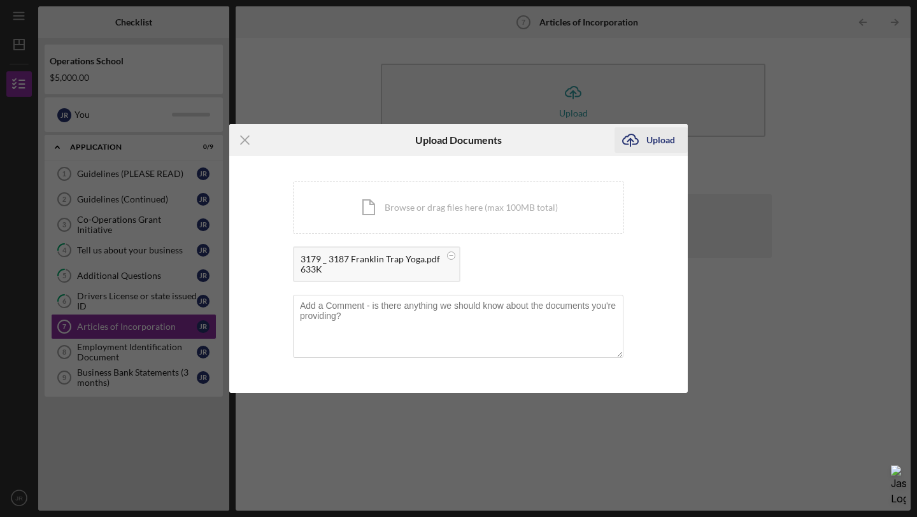
click at [404, 139] on div "Upload" at bounding box center [660, 139] width 29 height 25
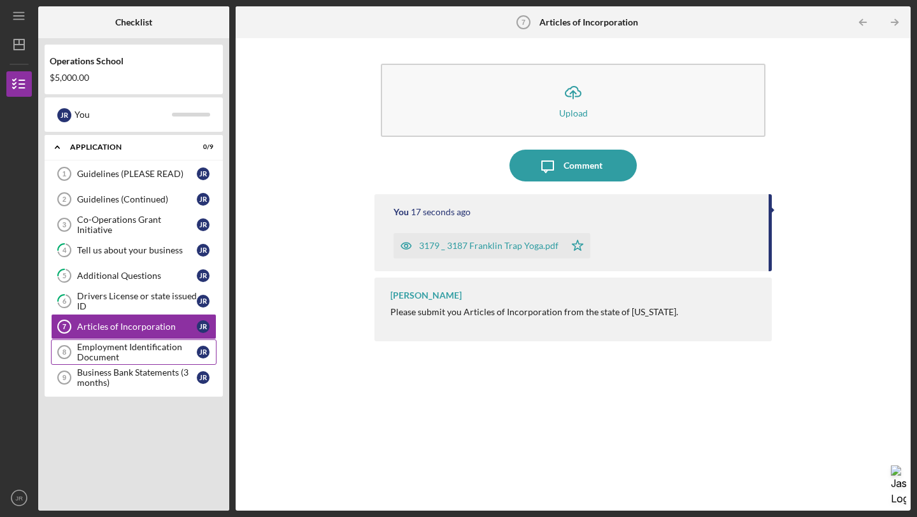
click at [157, 344] on div "Employment Identification Document" at bounding box center [137, 352] width 120 height 20
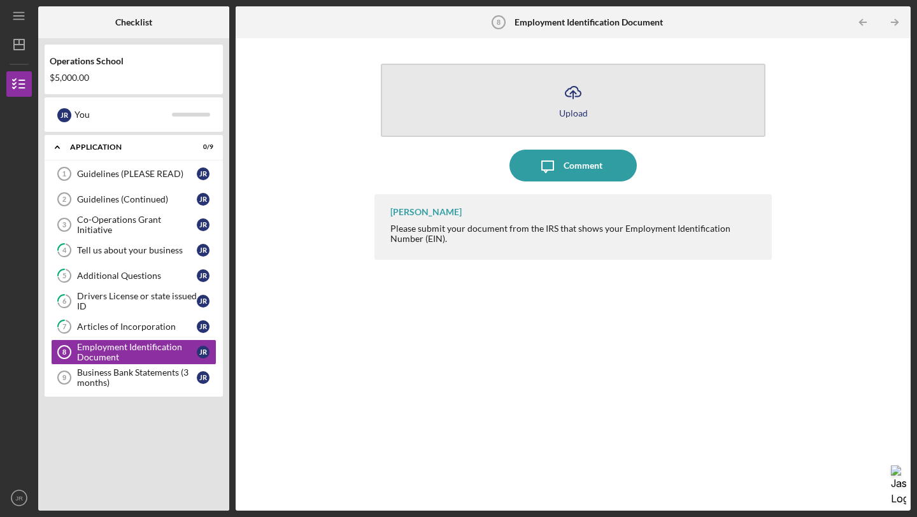
click at [404, 110] on button "Icon/Upload Upload" at bounding box center [573, 100] width 385 height 73
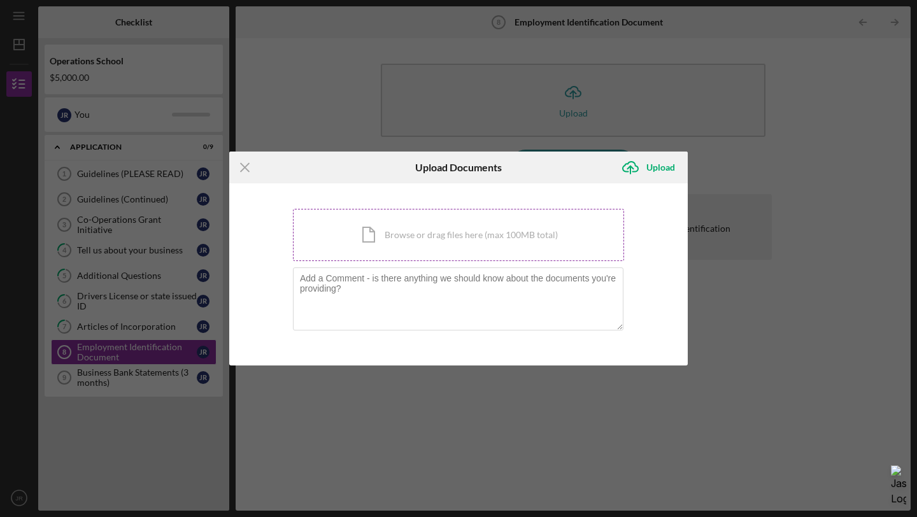
click at [404, 227] on div "Icon/Document Browse or drag files here (max 100MB total) Tap to choose files o…" at bounding box center [458, 235] width 331 height 52
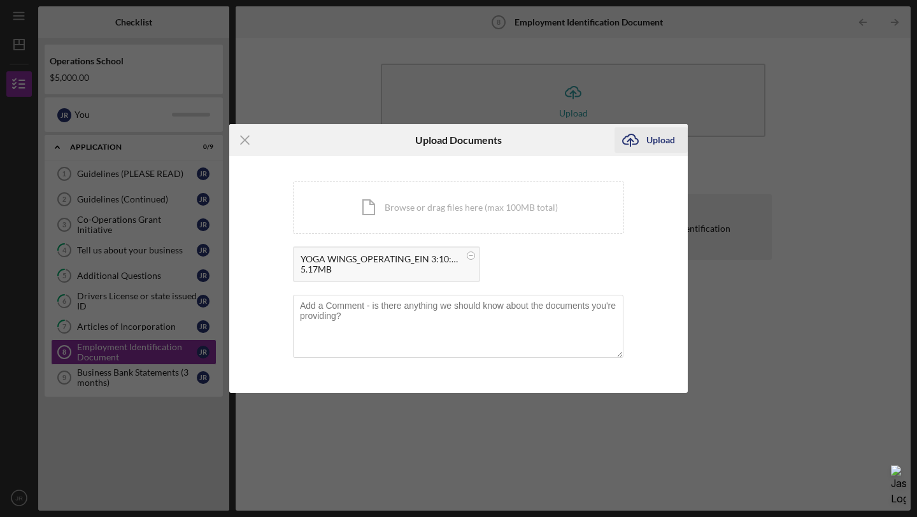
click at [404, 137] on div "Upload" at bounding box center [660, 139] width 29 height 25
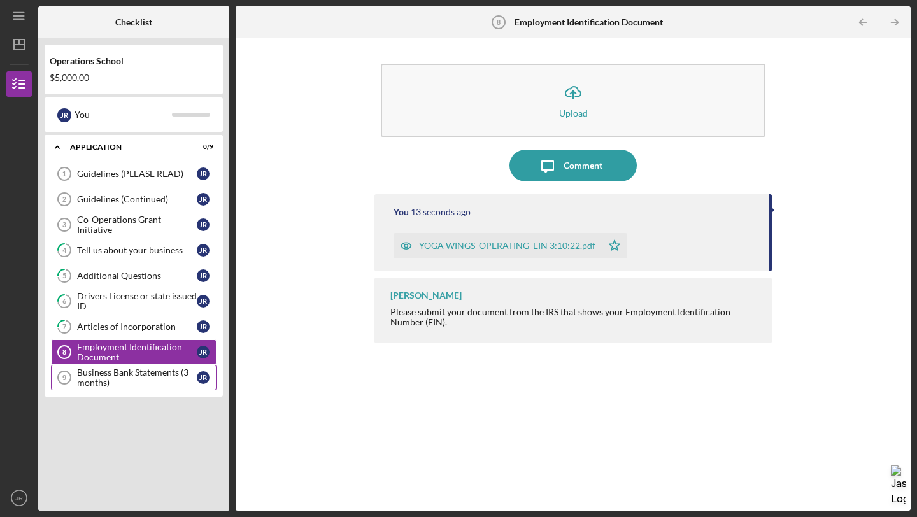
click at [164, 374] on div "Business Bank Statements (3 months)" at bounding box center [137, 377] width 120 height 20
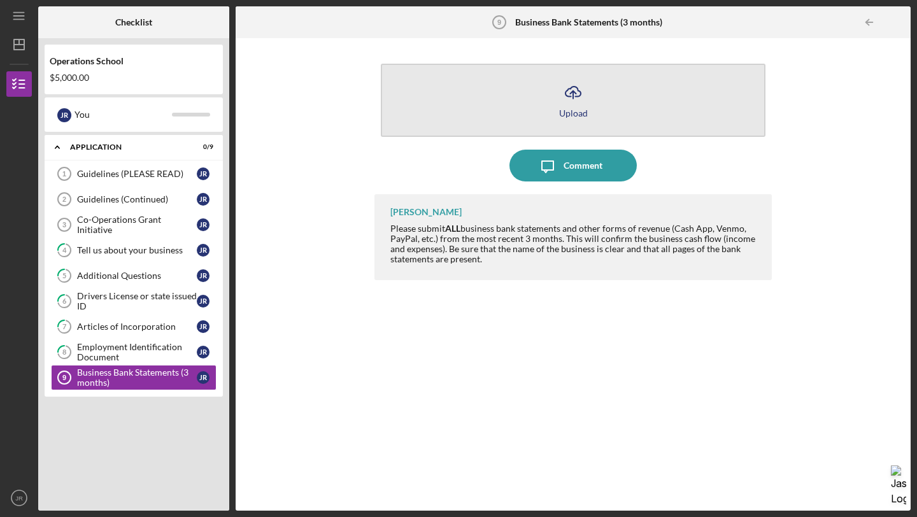
click at [404, 101] on icon "Icon/Upload" at bounding box center [573, 92] width 32 height 32
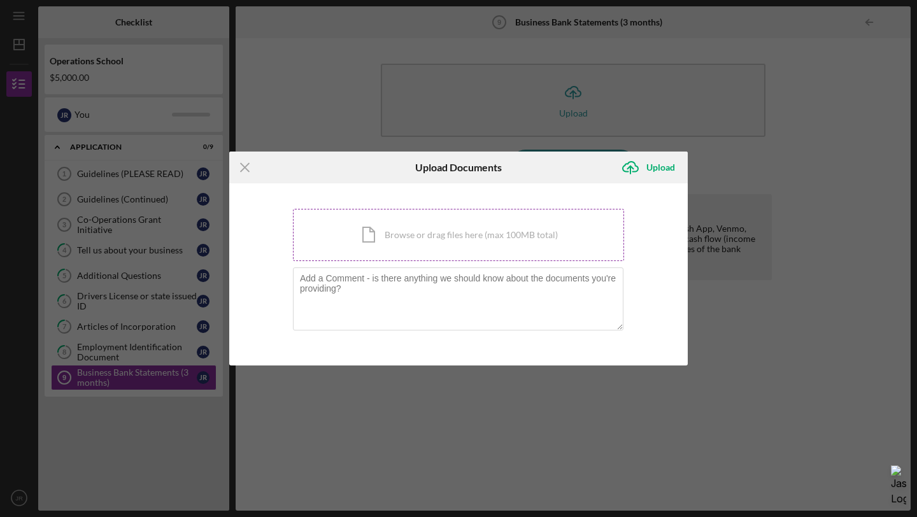
click at [404, 232] on div "Icon/Document Browse or drag files here (max 100MB total) Tap to choose files o…" at bounding box center [458, 235] width 331 height 52
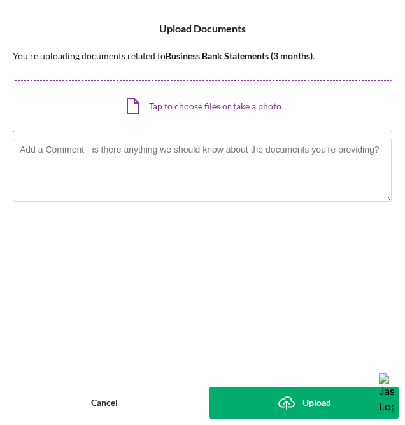
click at [205, 97] on div "Icon/Document Browse or drag files here (max 100MB total) Tap to choose files o…" at bounding box center [202, 106] width 379 height 52
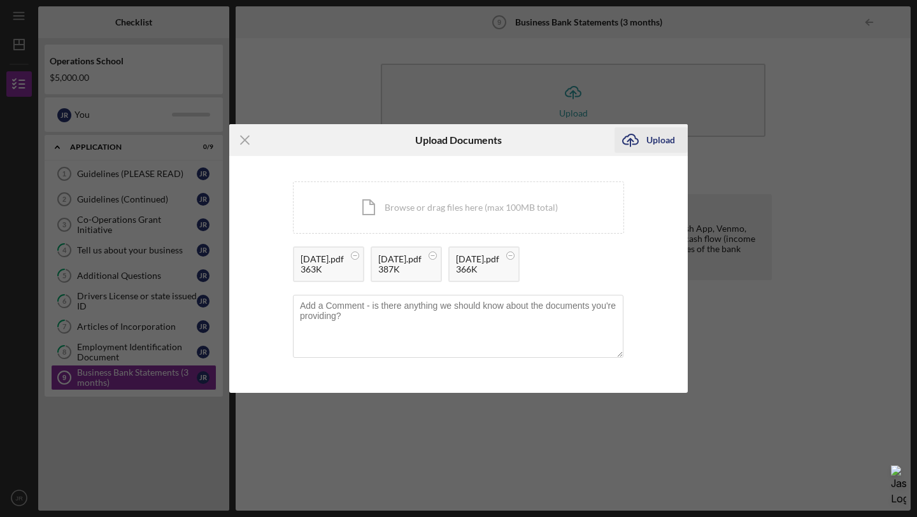
click at [404, 127] on div "Upload" at bounding box center [660, 139] width 29 height 25
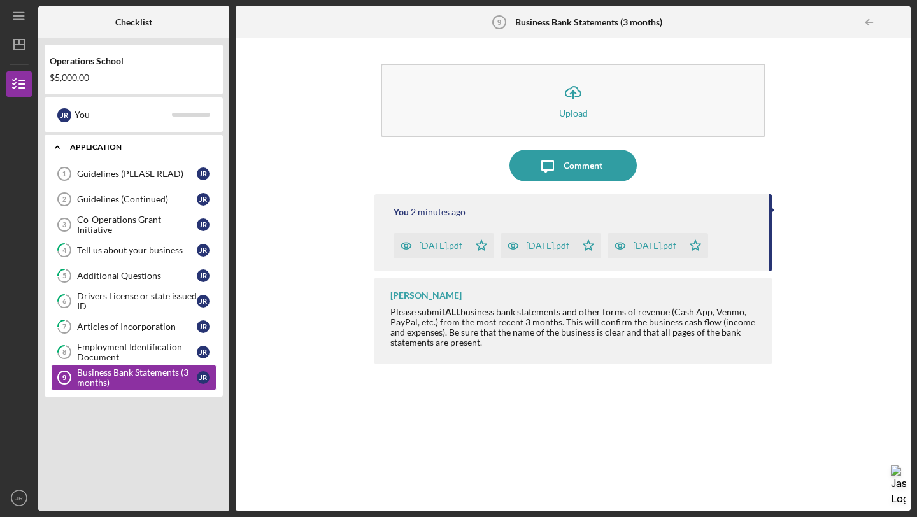
click at [57, 146] on polyline at bounding box center [57, 147] width 4 height 3
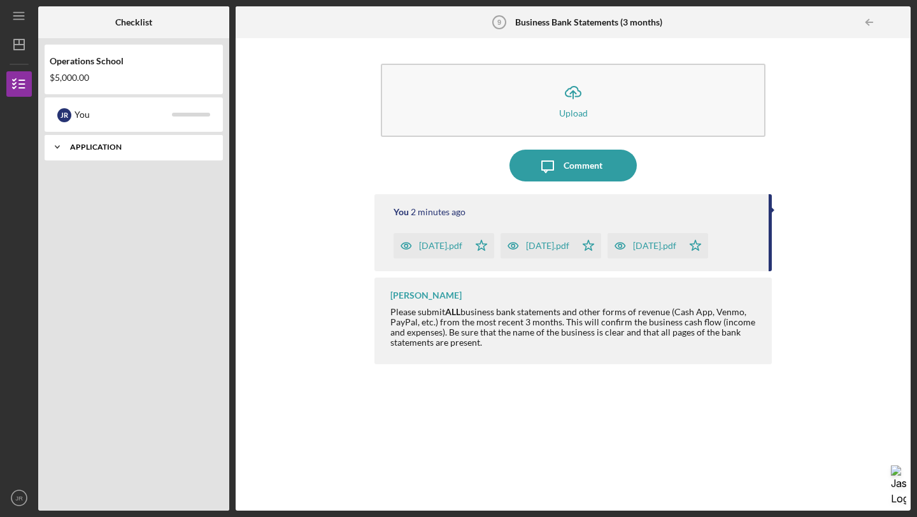
click at [57, 146] on icon "Icon/Expander" at bounding box center [57, 146] width 25 height 25
